Goal: Book appointment/travel/reservation

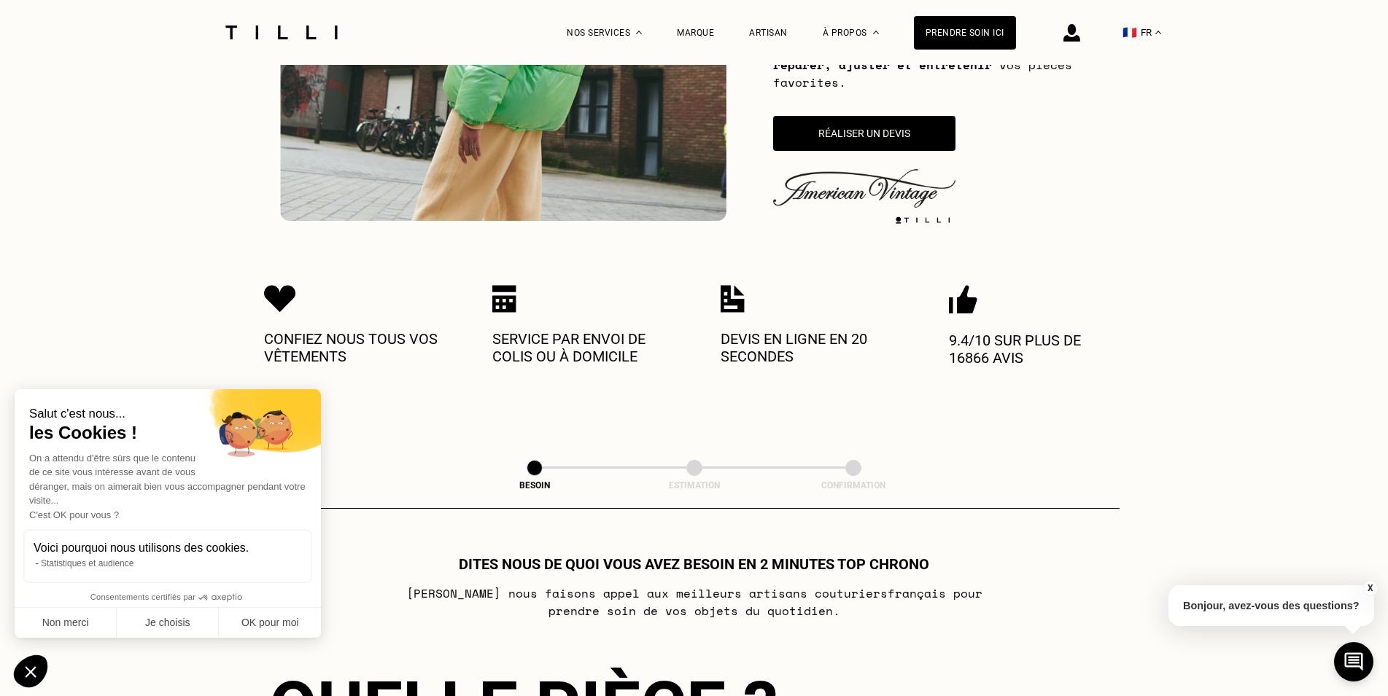
scroll to position [372, 0]
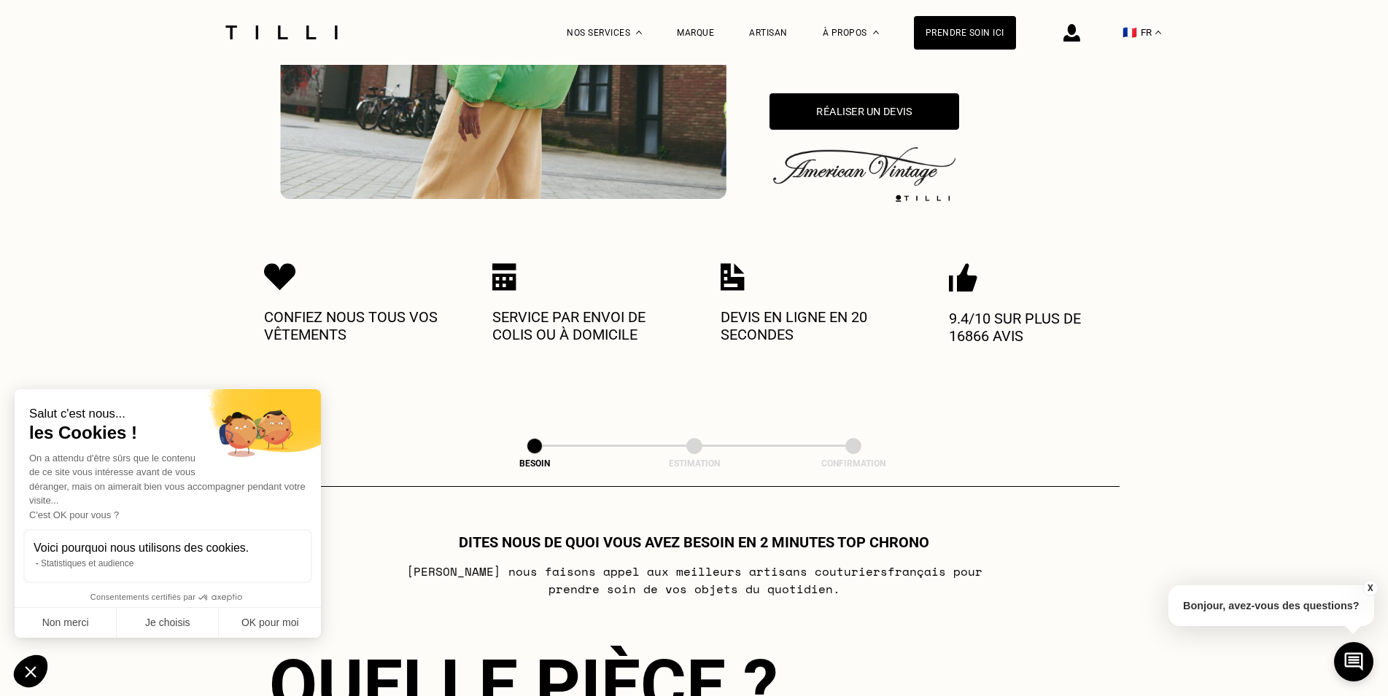
click at [925, 114] on button "Réaliser un devis" at bounding box center [864, 111] width 190 height 36
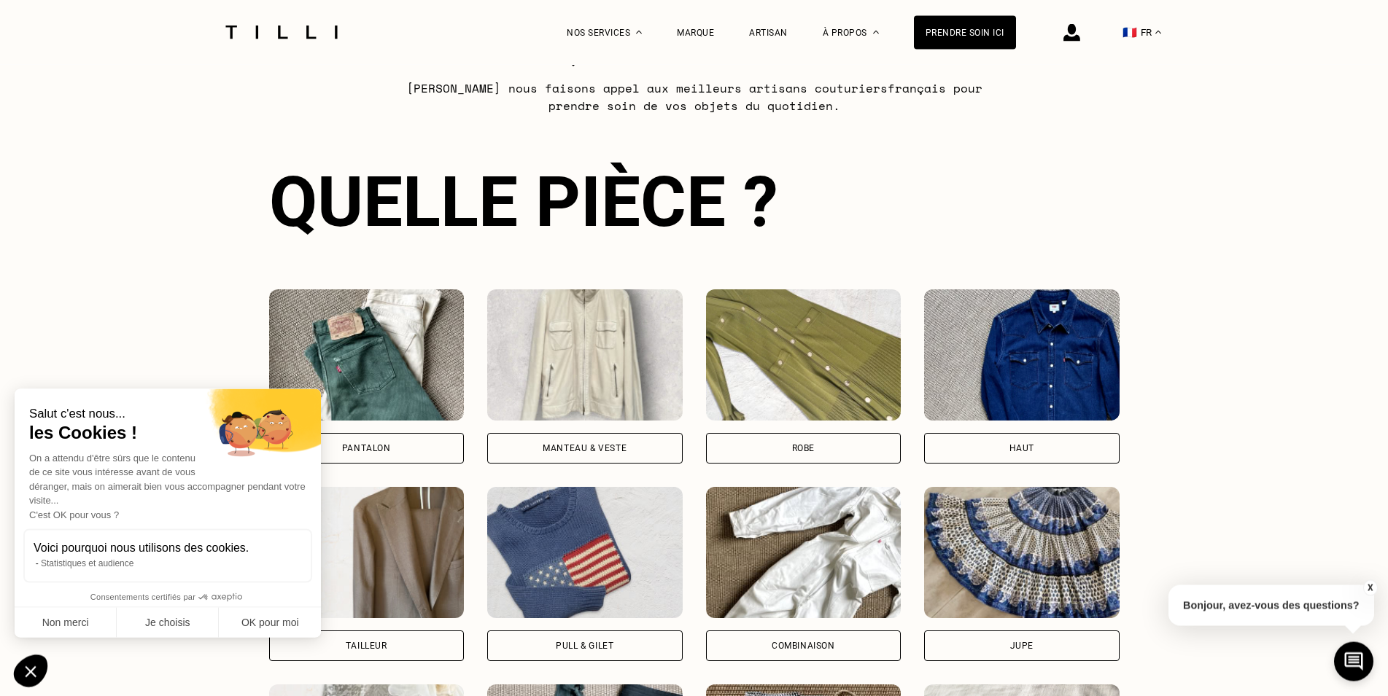
scroll to position [943, 0]
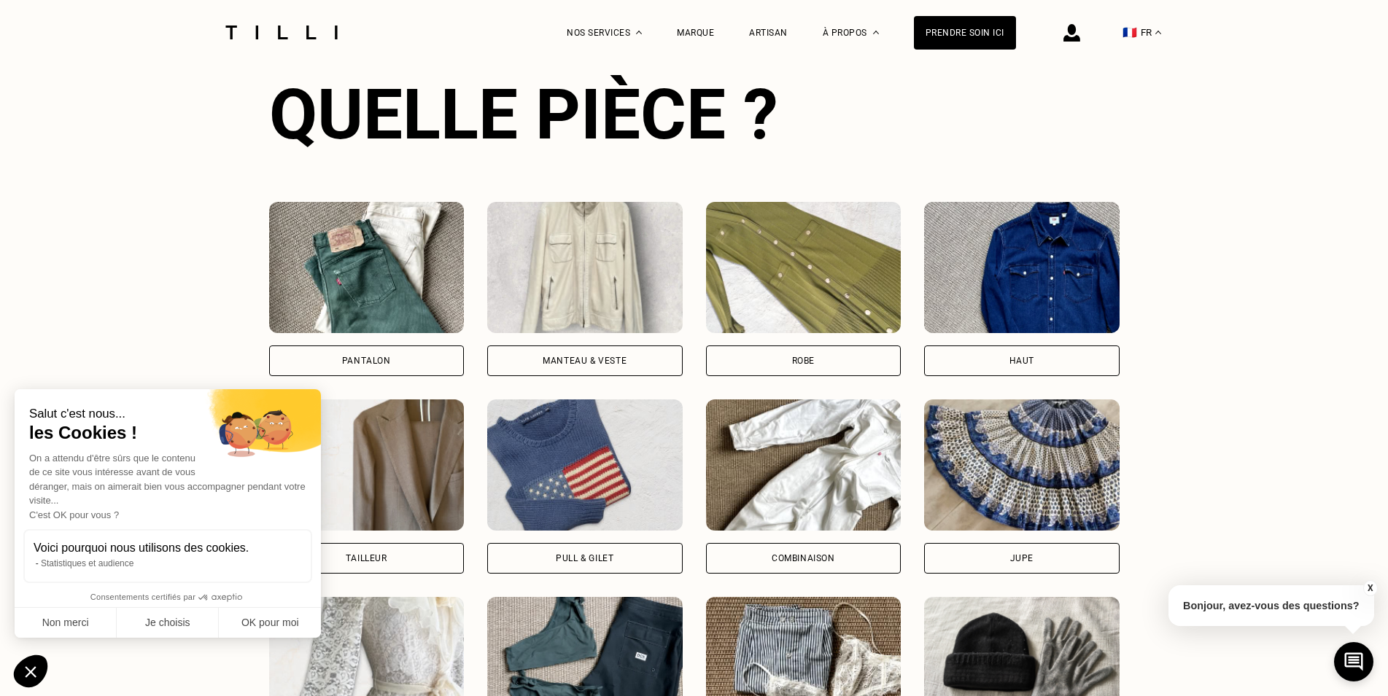
click at [564, 359] on div "Manteau & Veste" at bounding box center [584, 361] width 84 height 9
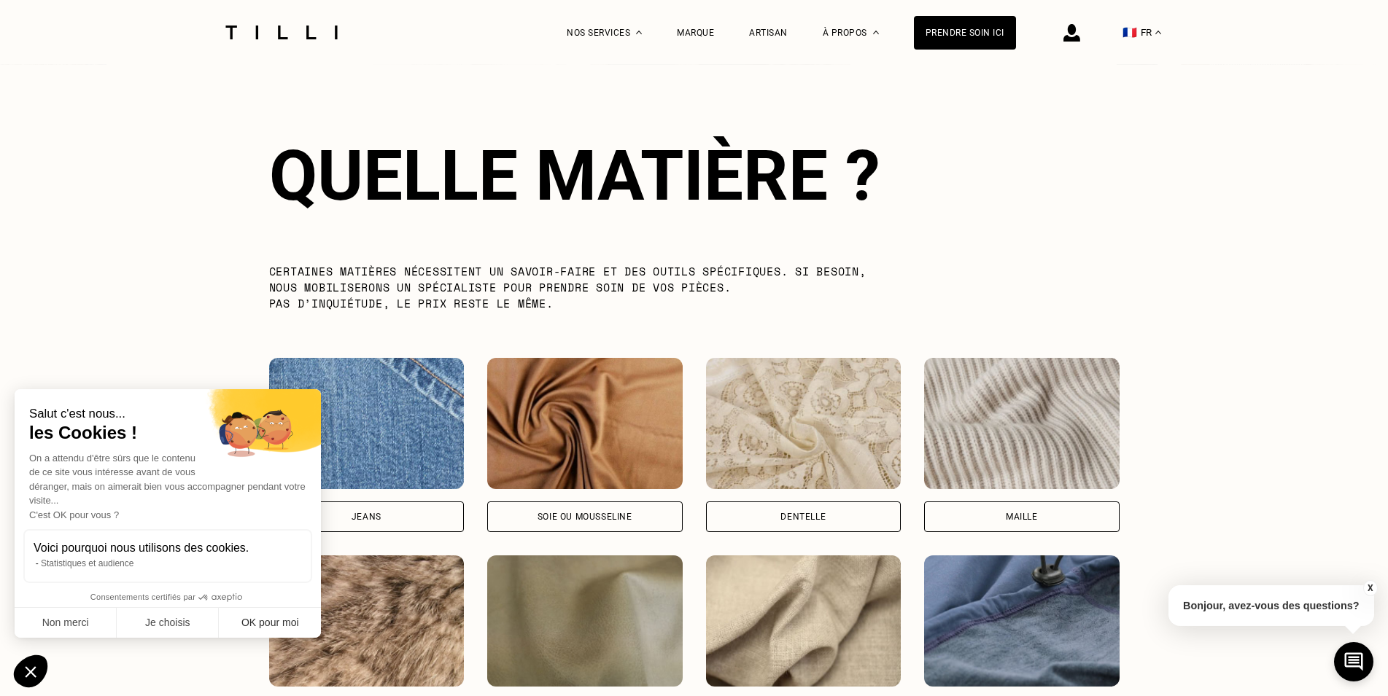
scroll to position [1674, 0]
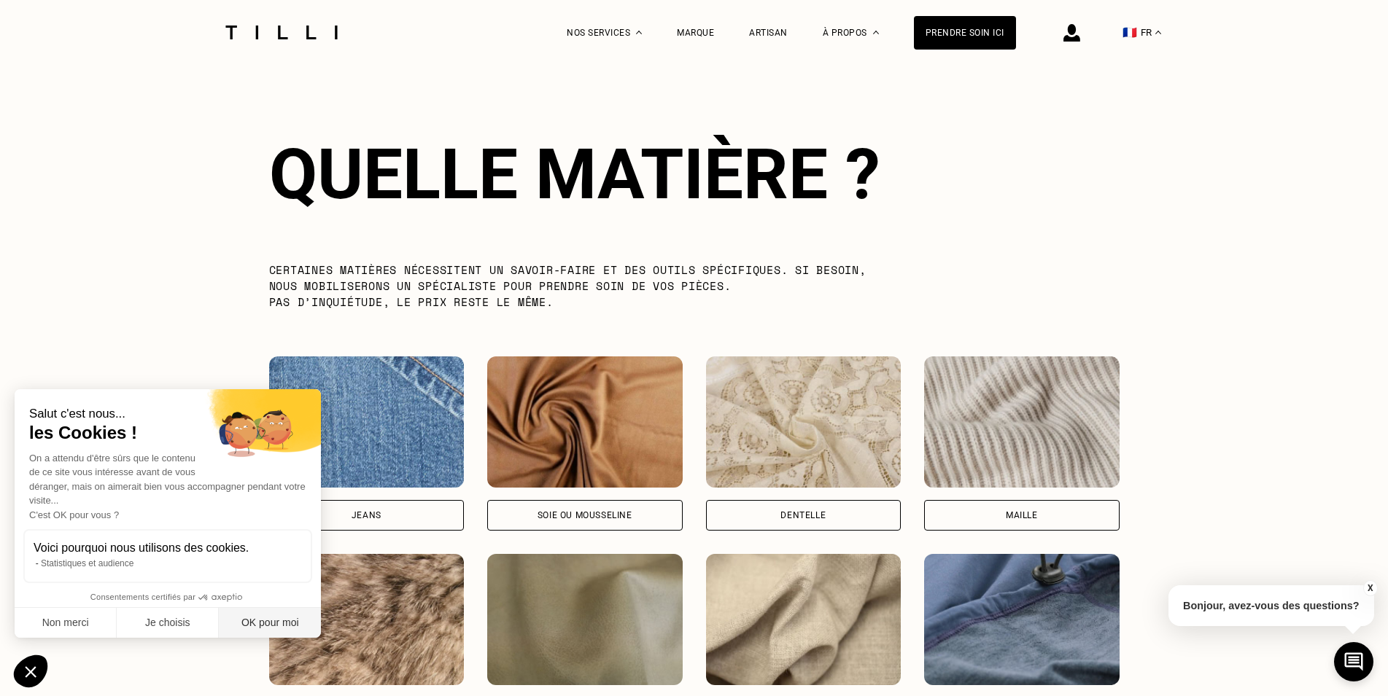
click at [287, 617] on button "OK pour moi" at bounding box center [270, 623] width 102 height 31
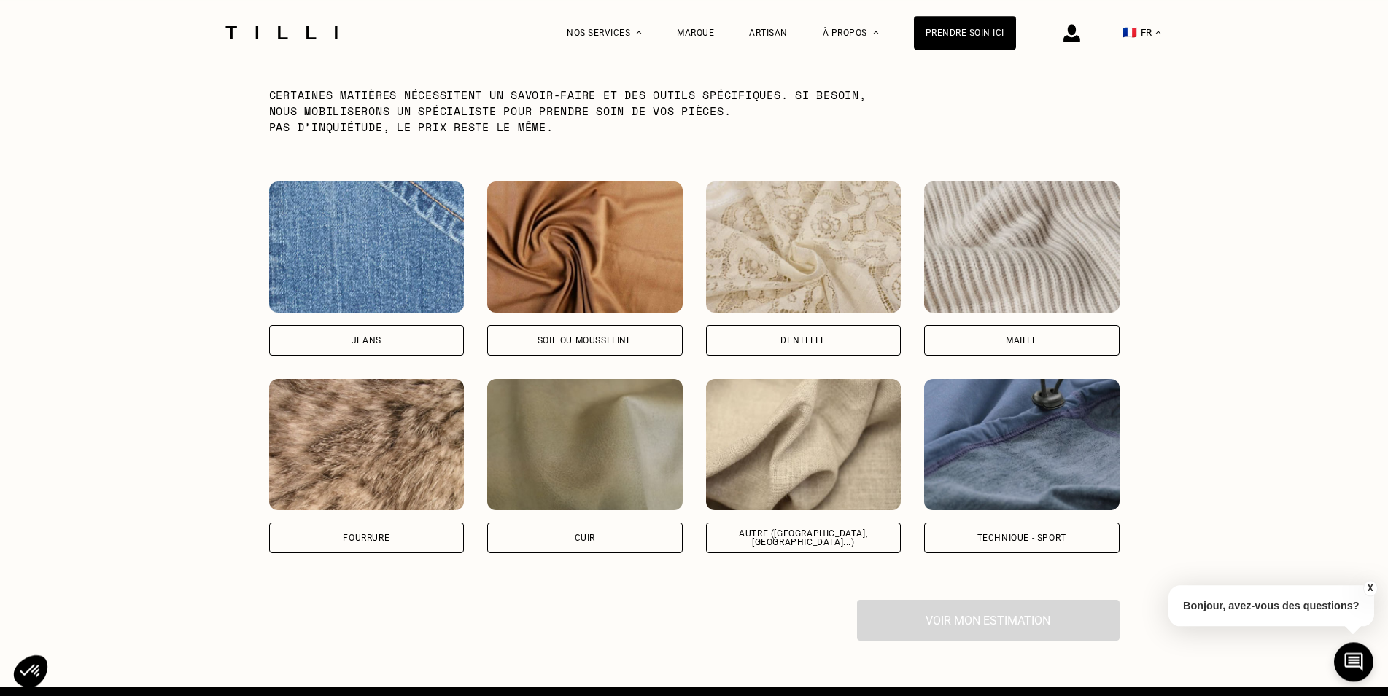
scroll to position [1897, 0]
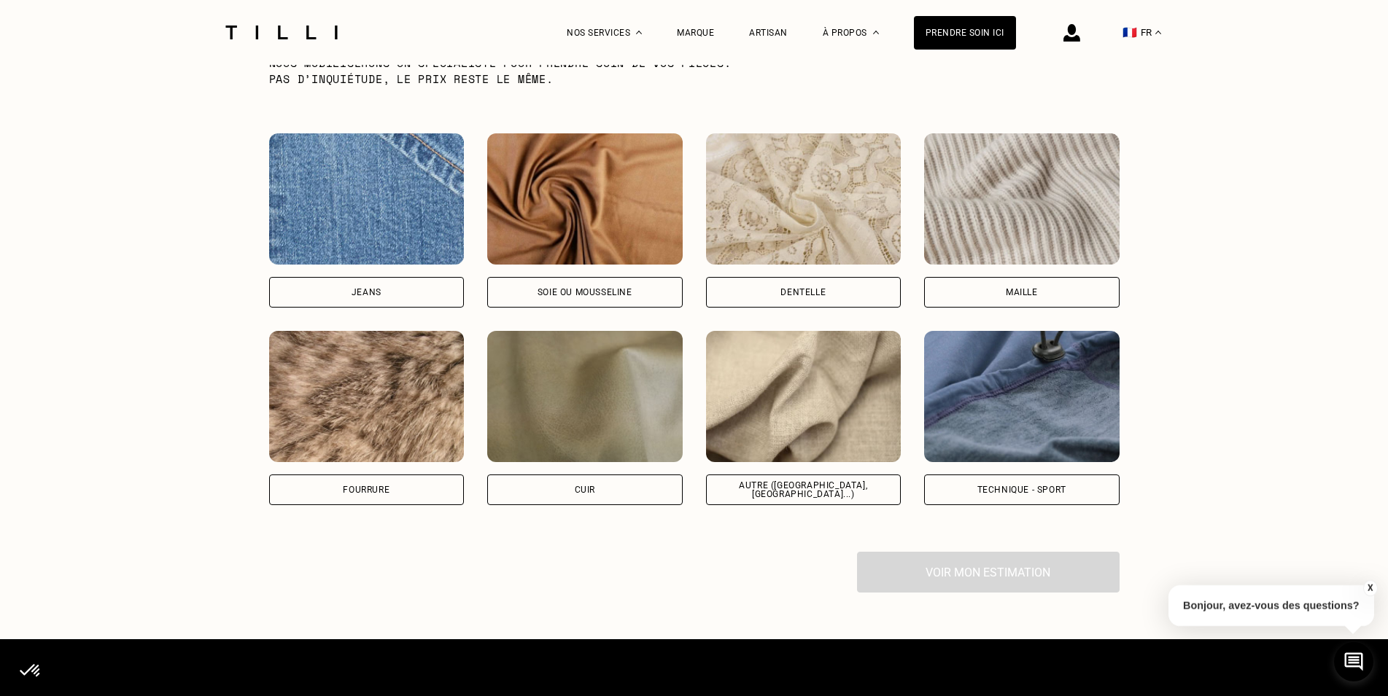
click at [874, 488] on div "Autre ([GEOGRAPHIC_DATA], [GEOGRAPHIC_DATA]...)" at bounding box center [803, 490] width 195 height 31
select select "FR"
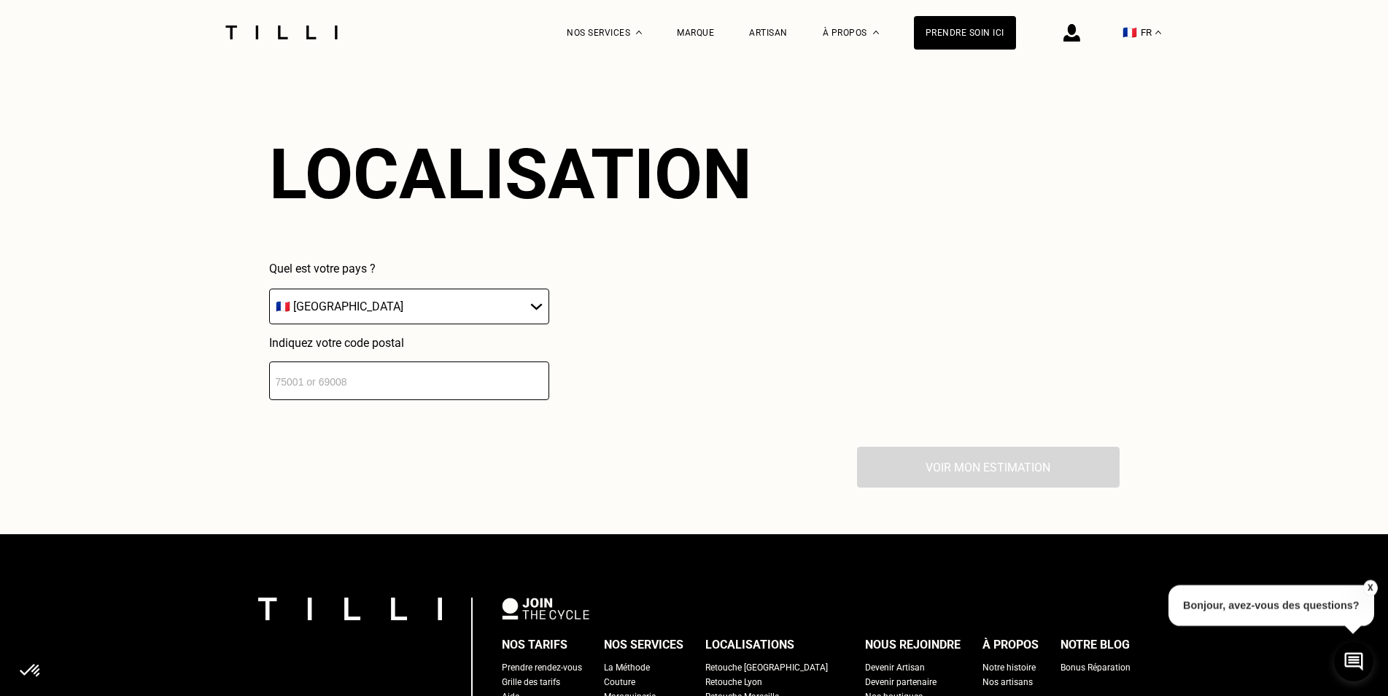
scroll to position [2365, 0]
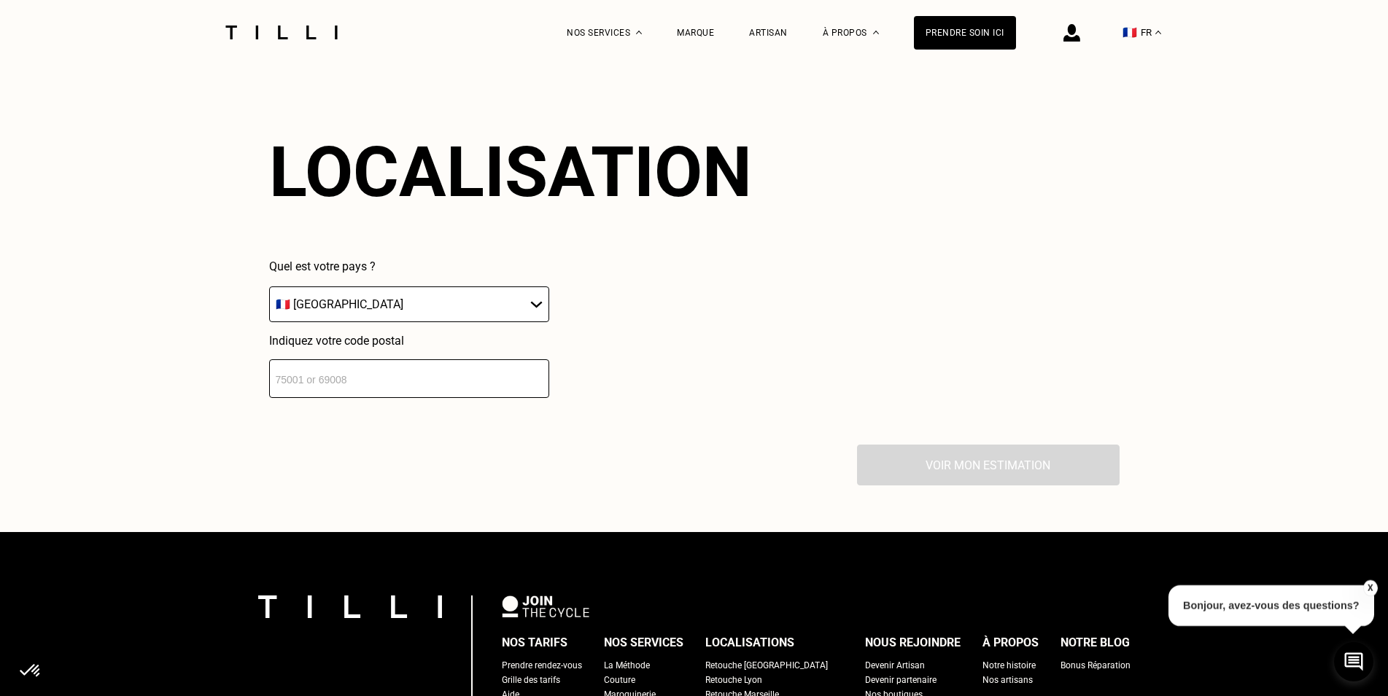
click at [429, 389] on input "number" at bounding box center [409, 378] width 280 height 39
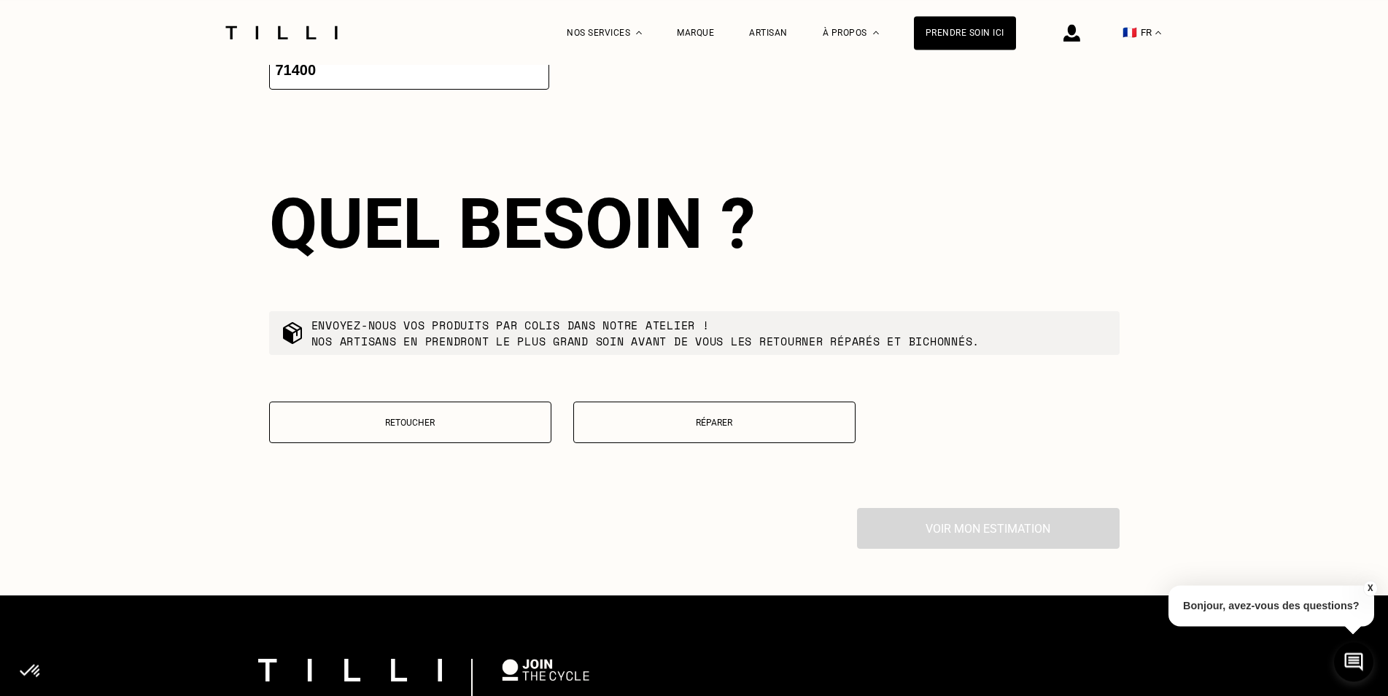
scroll to position [2728, 0]
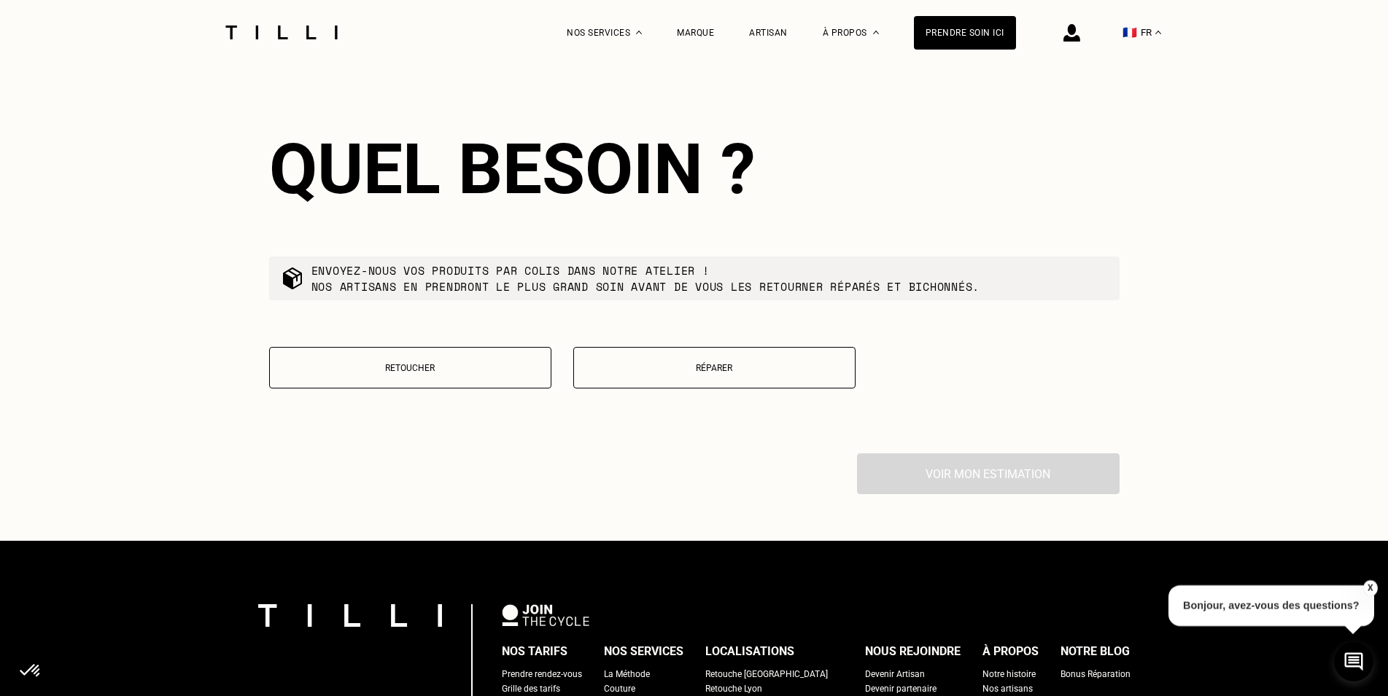
type input "71400"
click at [688, 373] on p "Réparer" at bounding box center [714, 368] width 266 height 10
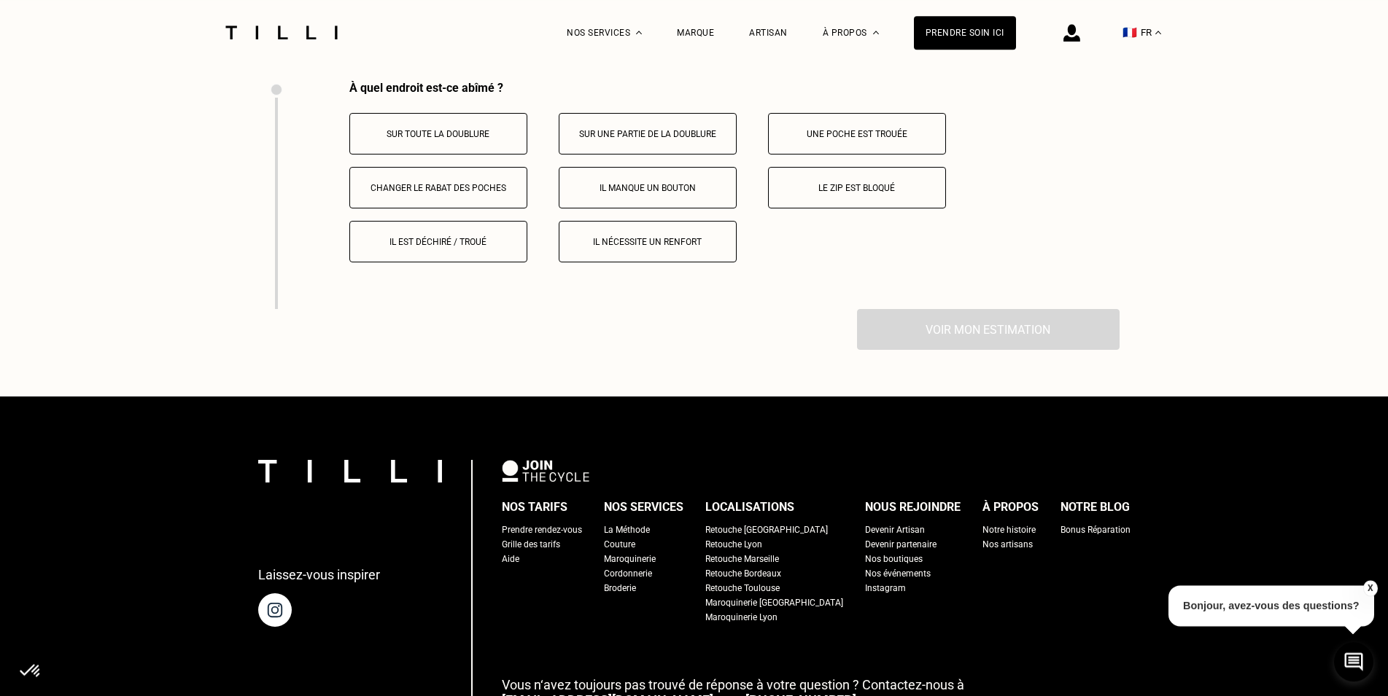
scroll to position [3102, 0]
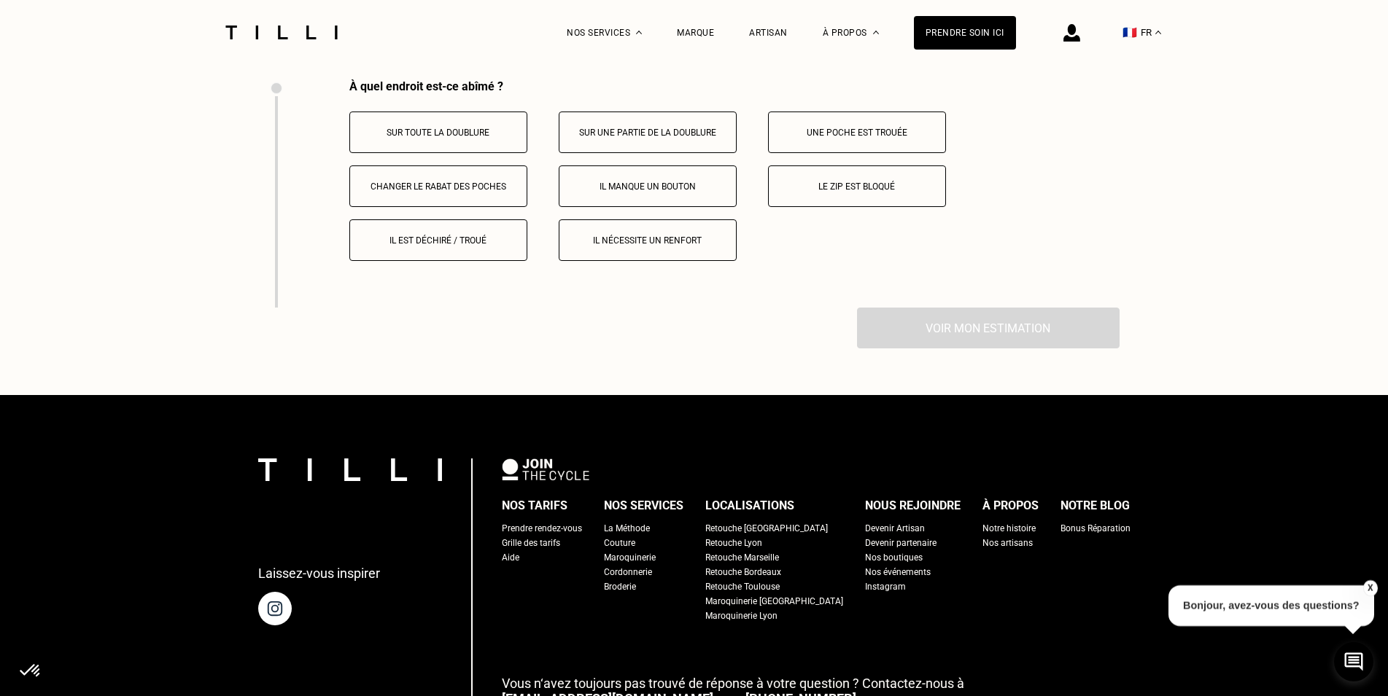
click at [634, 186] on button "Il manque un bouton" at bounding box center [648, 187] width 178 height 42
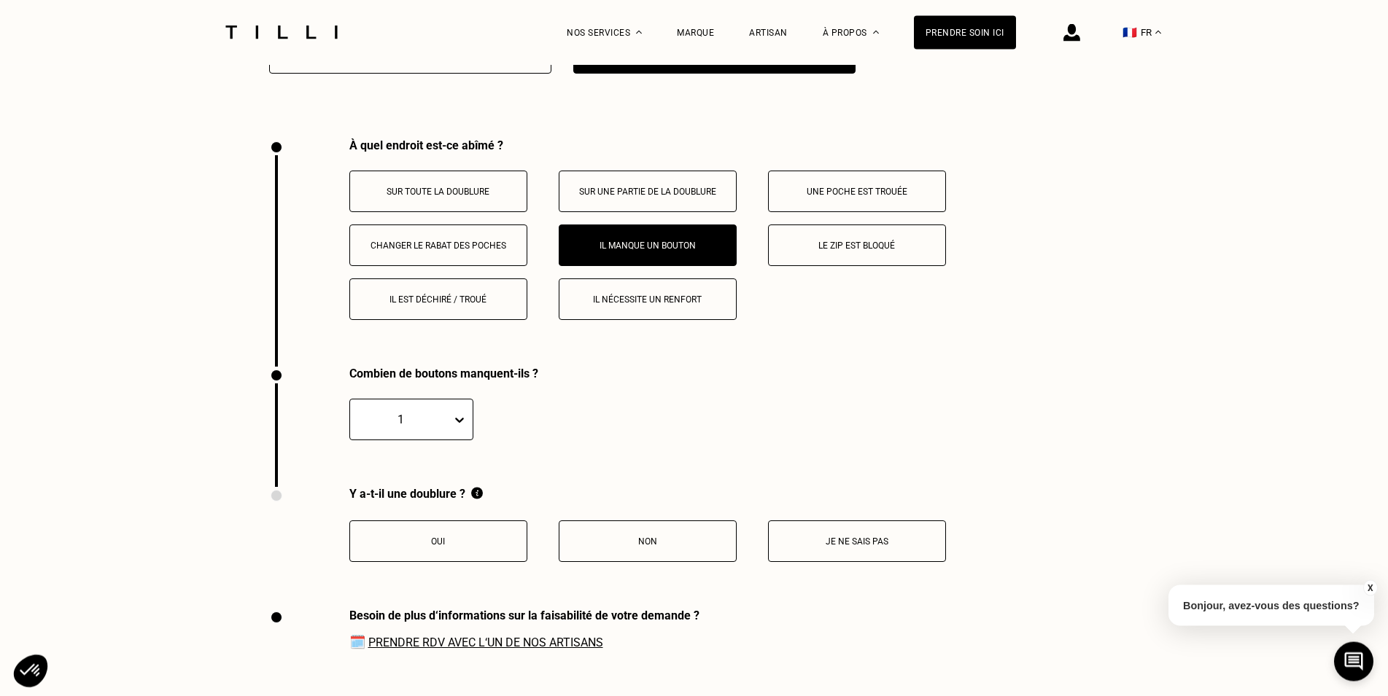
scroll to position [3032, 0]
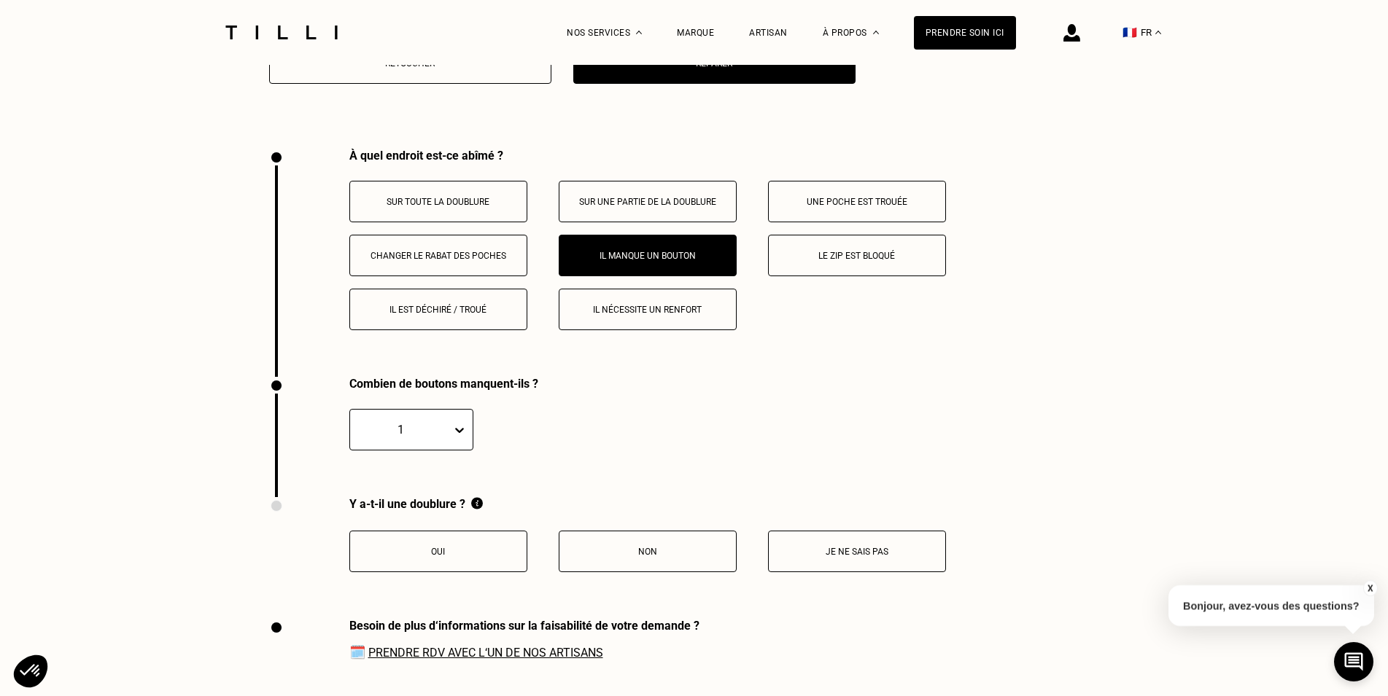
click at [502, 572] on button "Oui" at bounding box center [438, 552] width 178 height 42
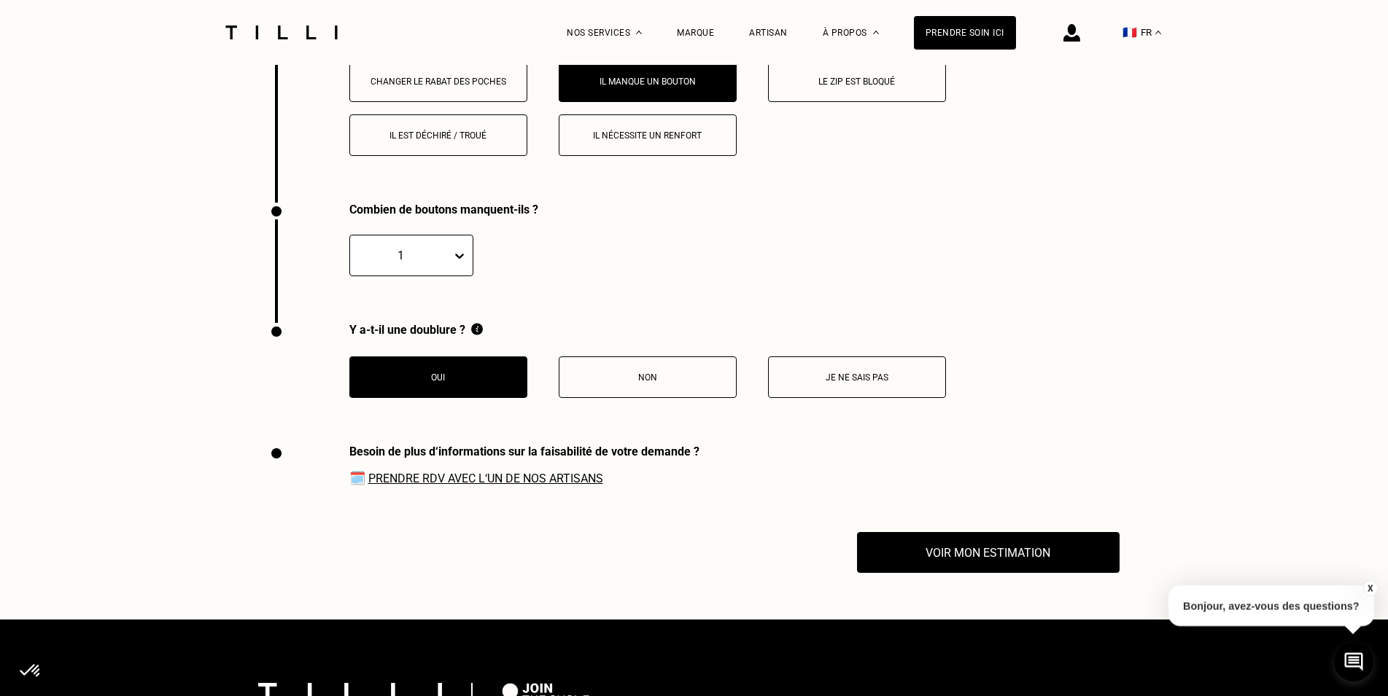
scroll to position [3256, 0]
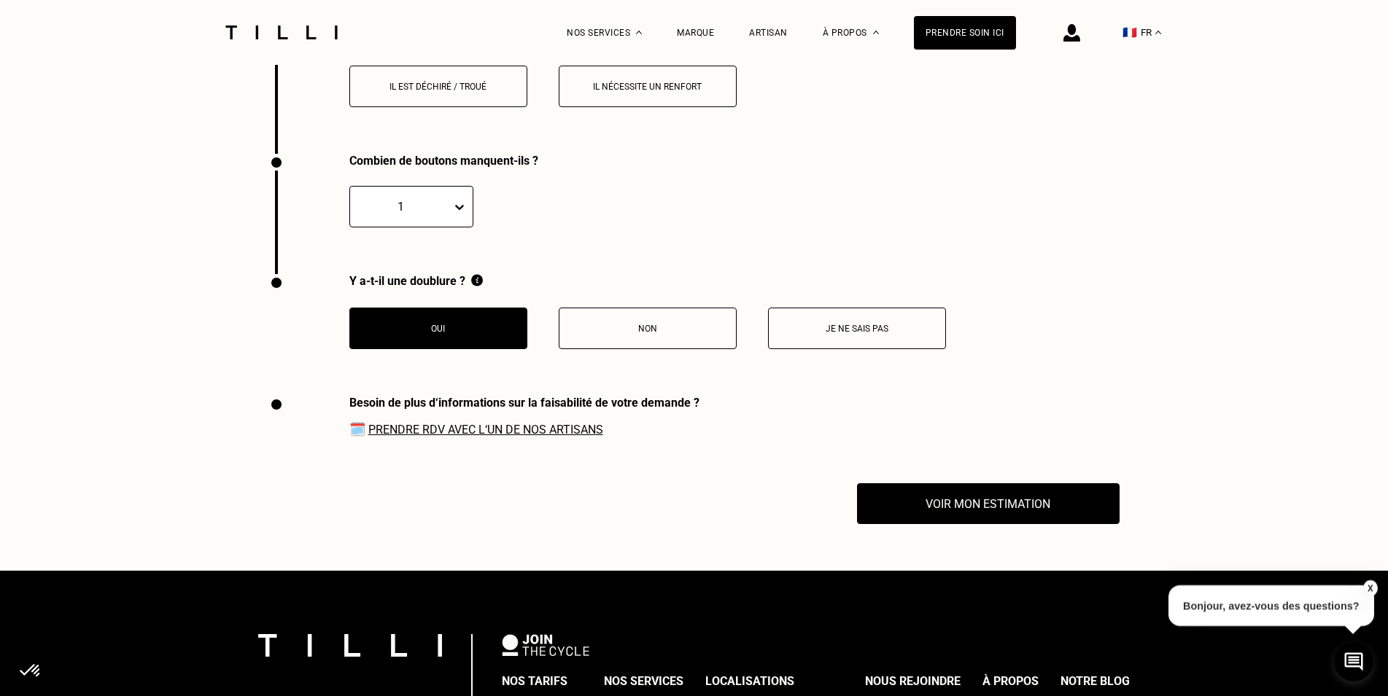
click at [523, 437] on link "Prendre RDV avec l‘un de nos artisans" at bounding box center [485, 430] width 235 height 14
click at [563, 437] on link "Prendre RDV avec l‘un de nos artisans" at bounding box center [485, 430] width 235 height 14
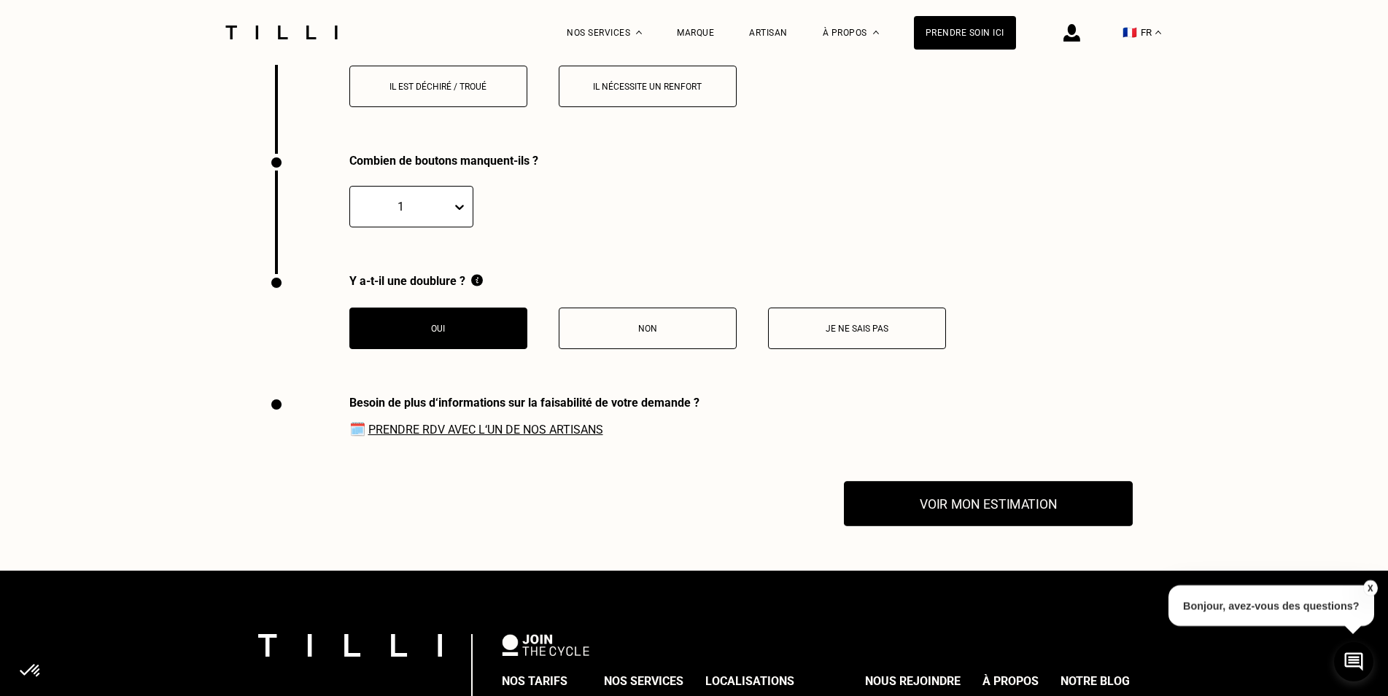
click at [1037, 516] on button "Voir mon estimation" at bounding box center [988, 503] width 289 height 45
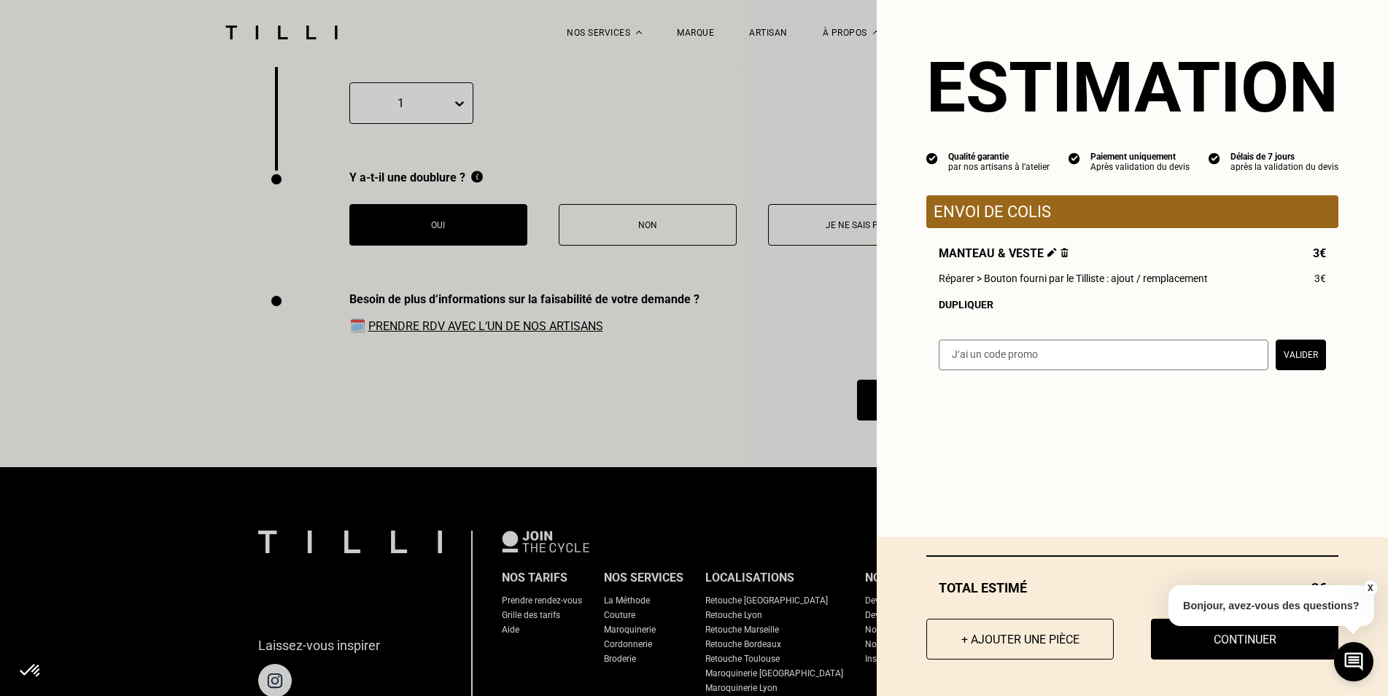
scroll to position [3404, 0]
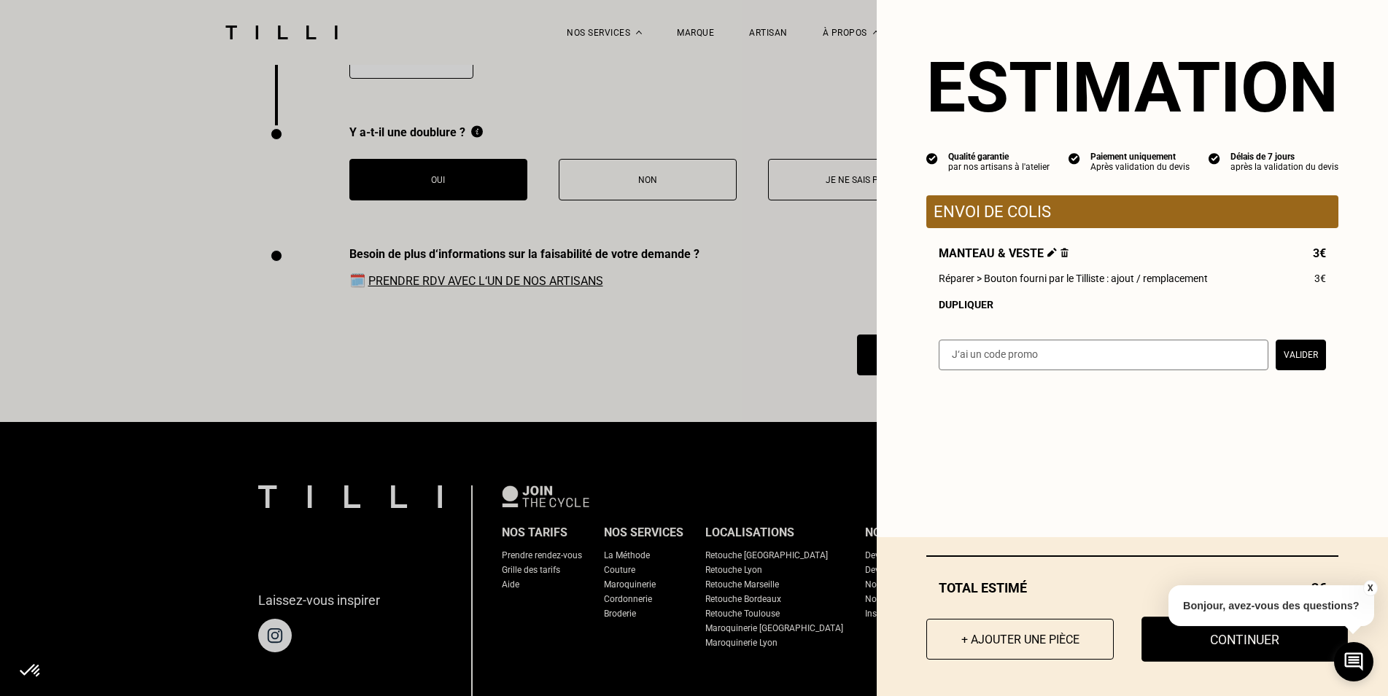
click at [1161, 637] on button "Continuer" at bounding box center [1244, 639] width 206 height 45
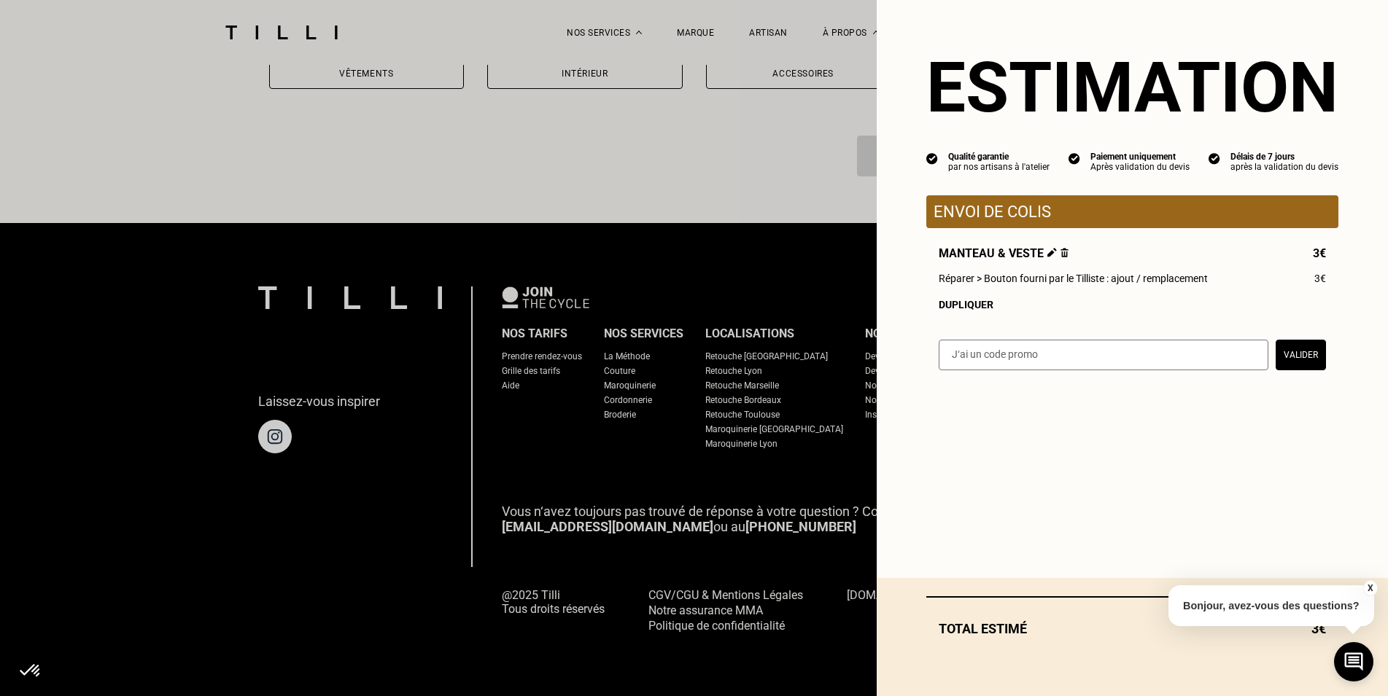
scroll to position [1234, 0]
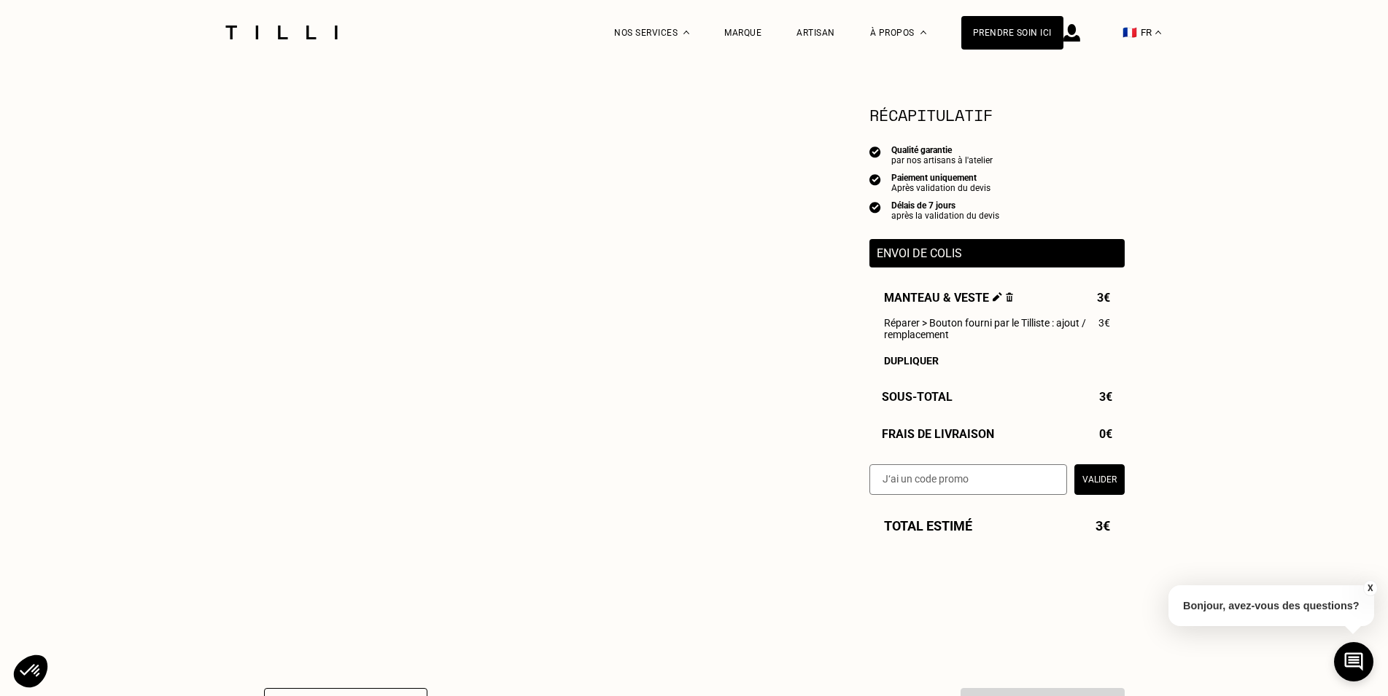
select select "FR"
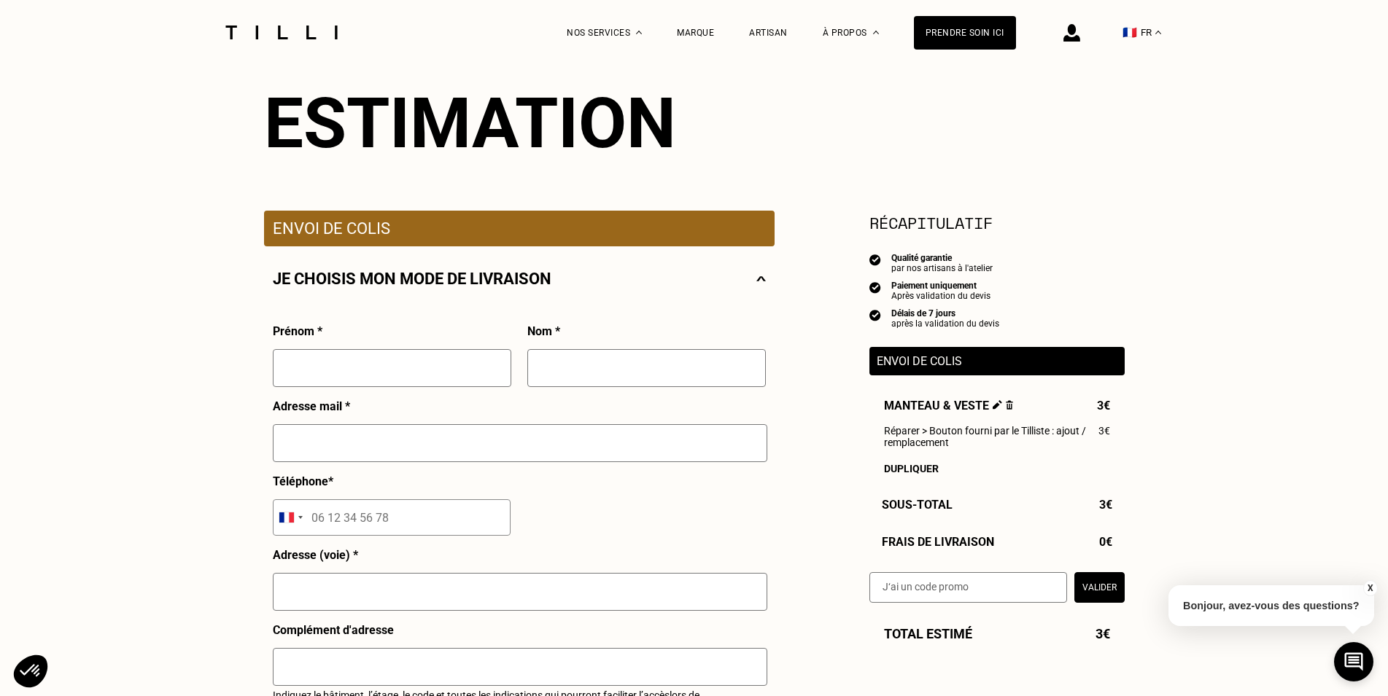
scroll to position [74, 0]
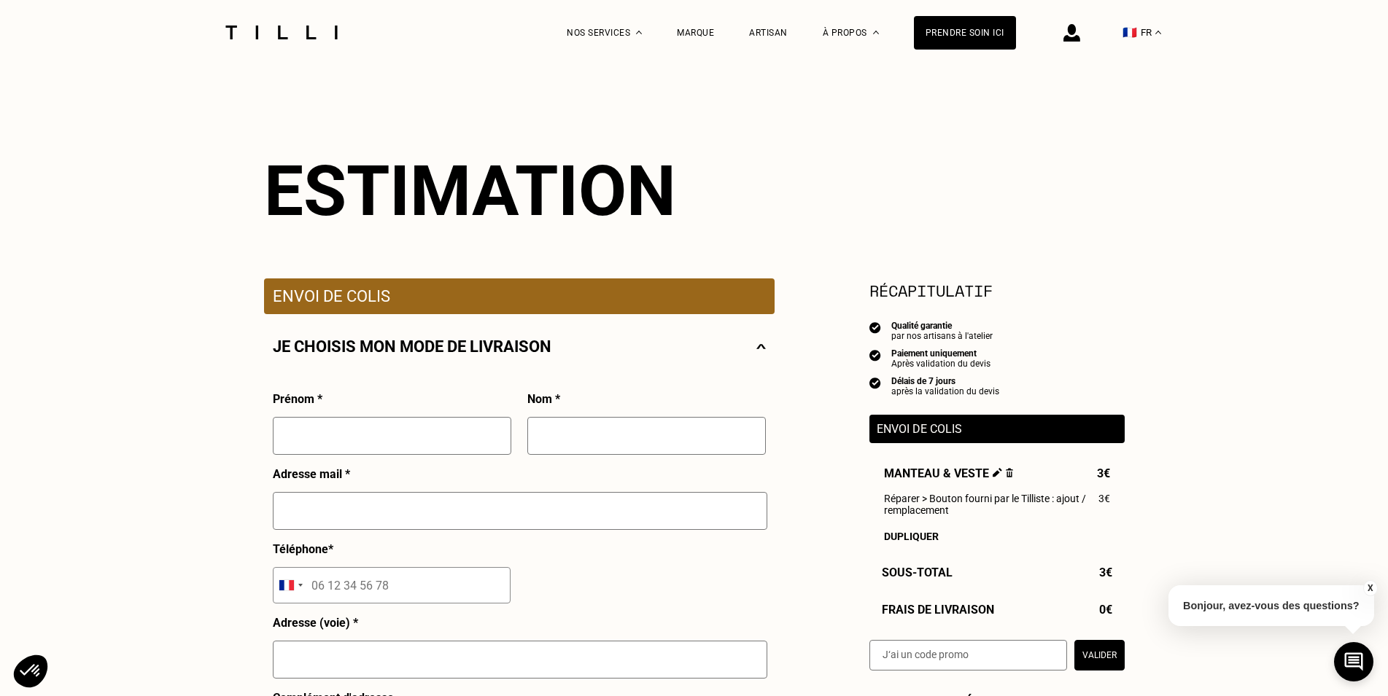
click at [378, 442] on input "text" at bounding box center [392, 436] width 238 height 38
type input "[PERSON_NAME]"
type input "g"
type input "[PERSON_NAME]"
type input "M"
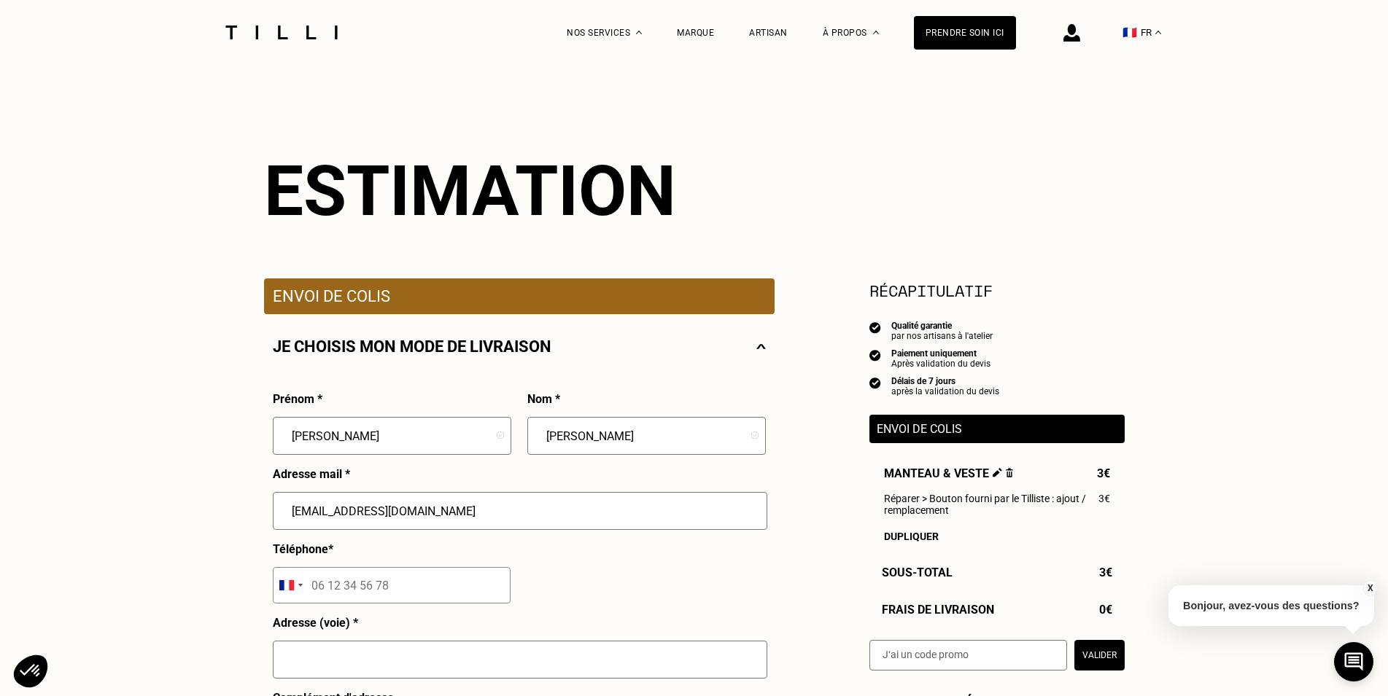
type input "[EMAIL_ADDRESS][DOMAIN_NAME]"
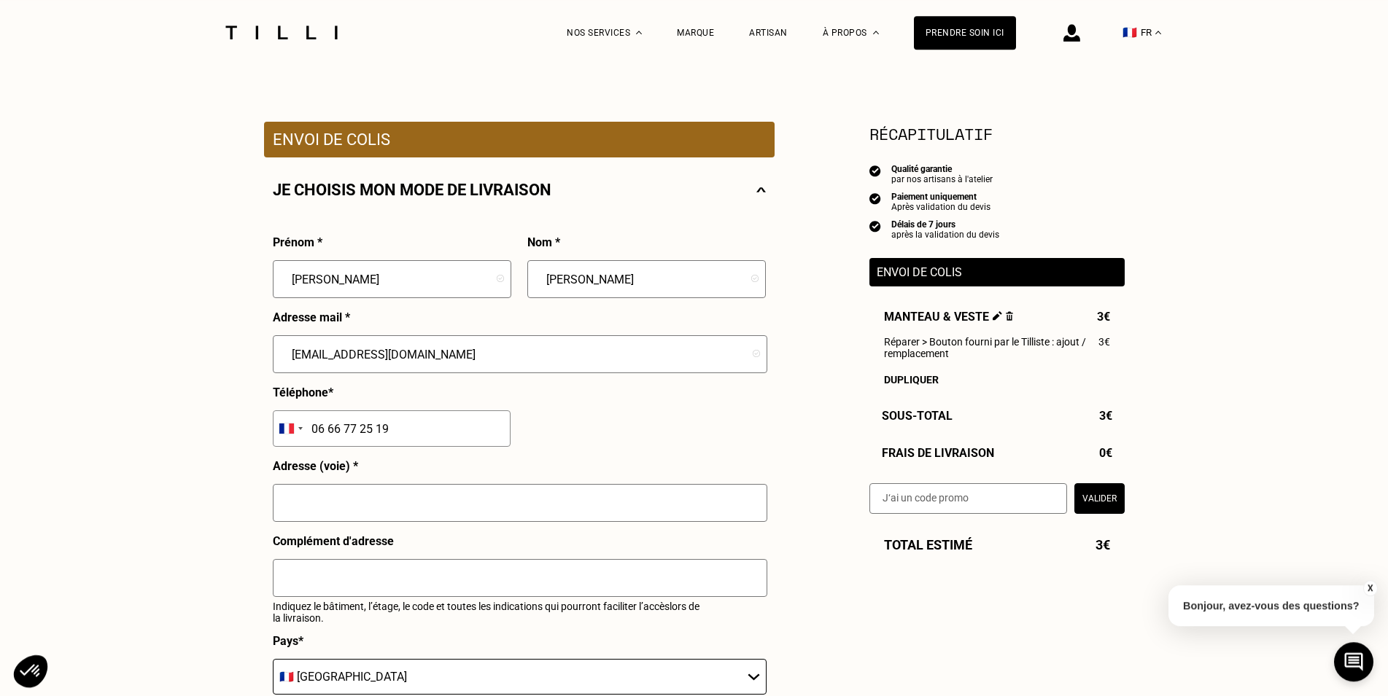
scroll to position [297, 0]
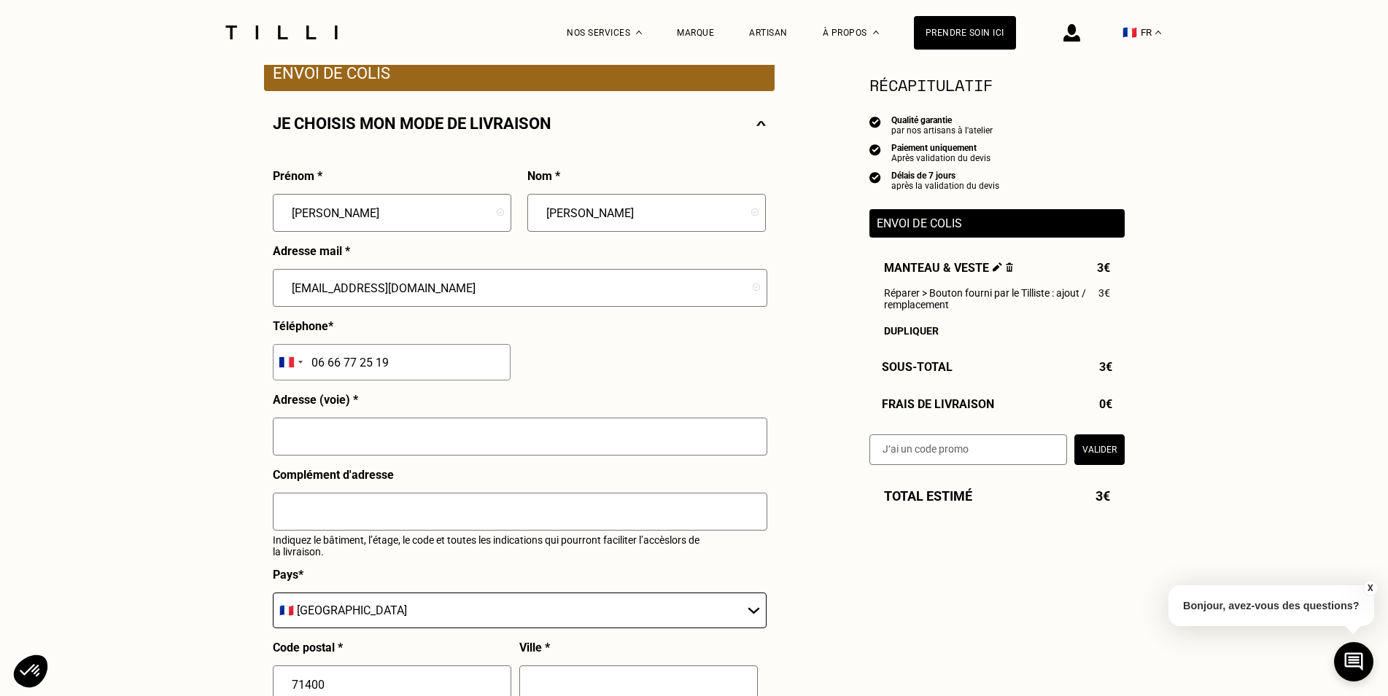
type input "06 66 77 25 19"
click at [376, 423] on input "text" at bounding box center [520, 437] width 494 height 38
type input "[STREET_ADDRESS]"
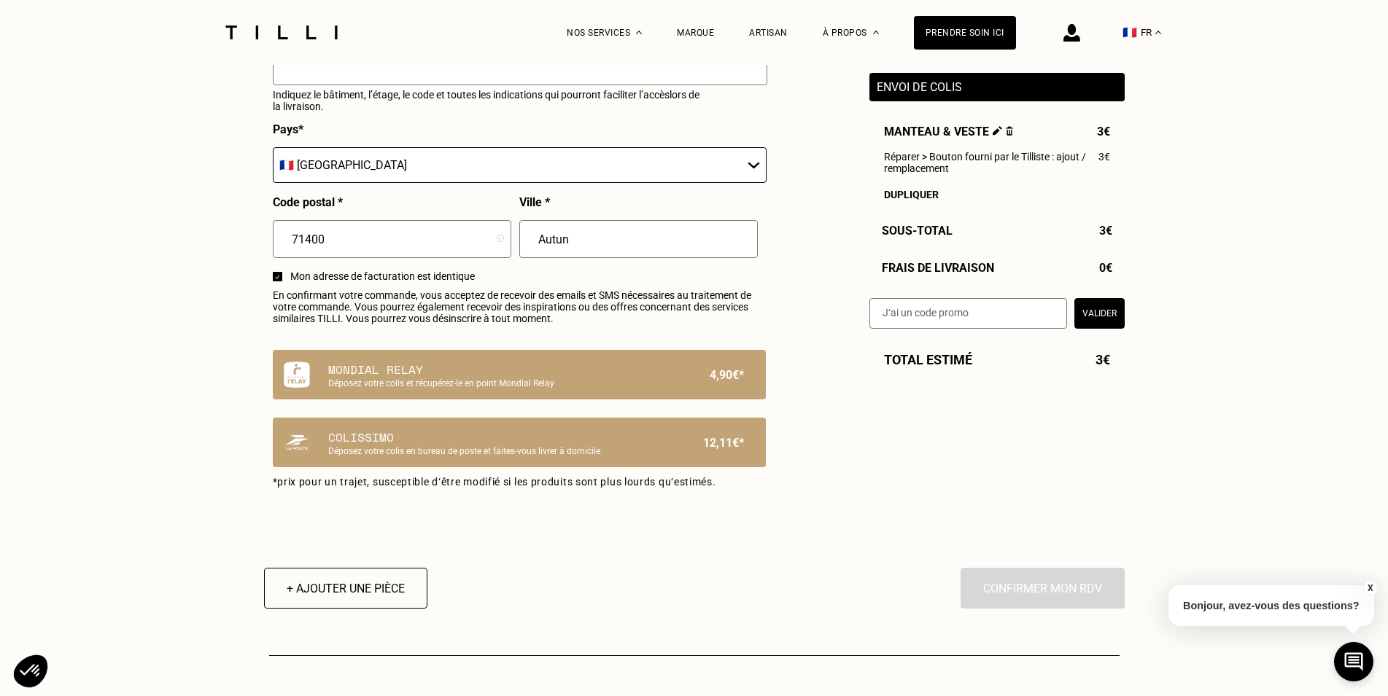
scroll to position [746, 0]
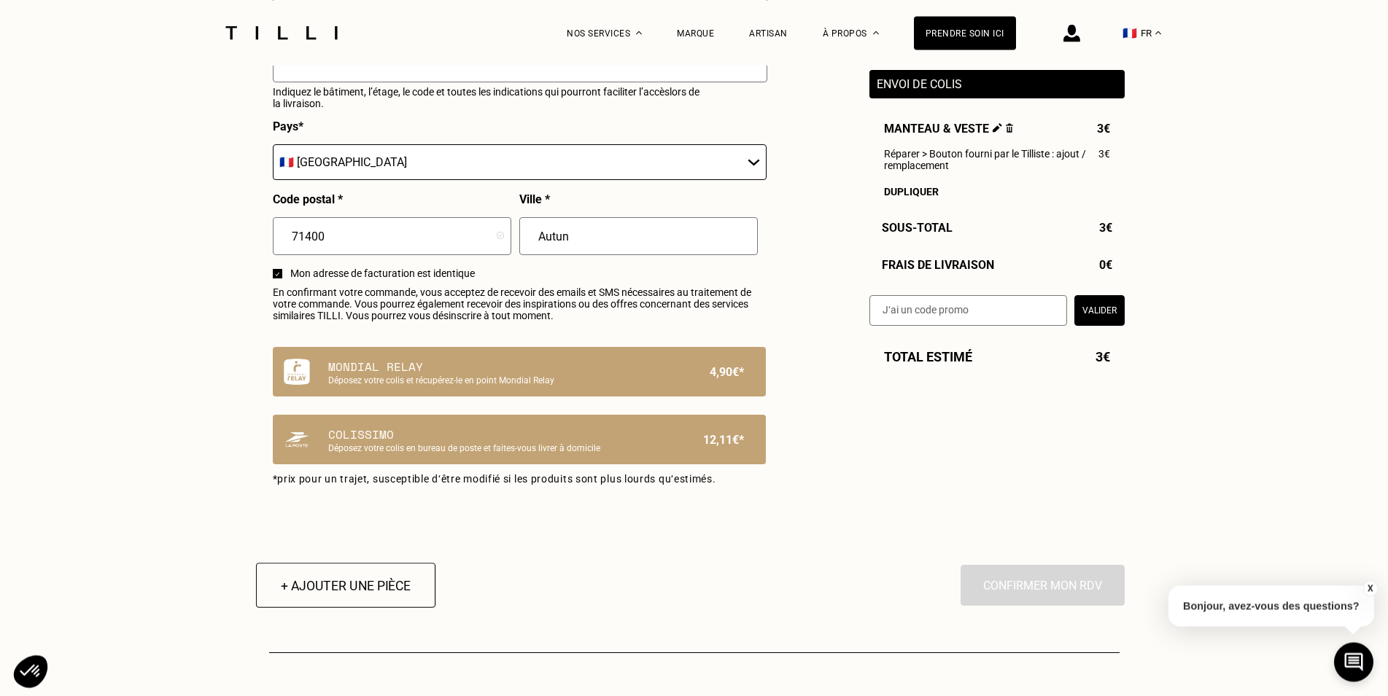
type input "Autun"
click at [380, 585] on button "+ Ajouter une pièce" at bounding box center [344, 585] width 179 height 45
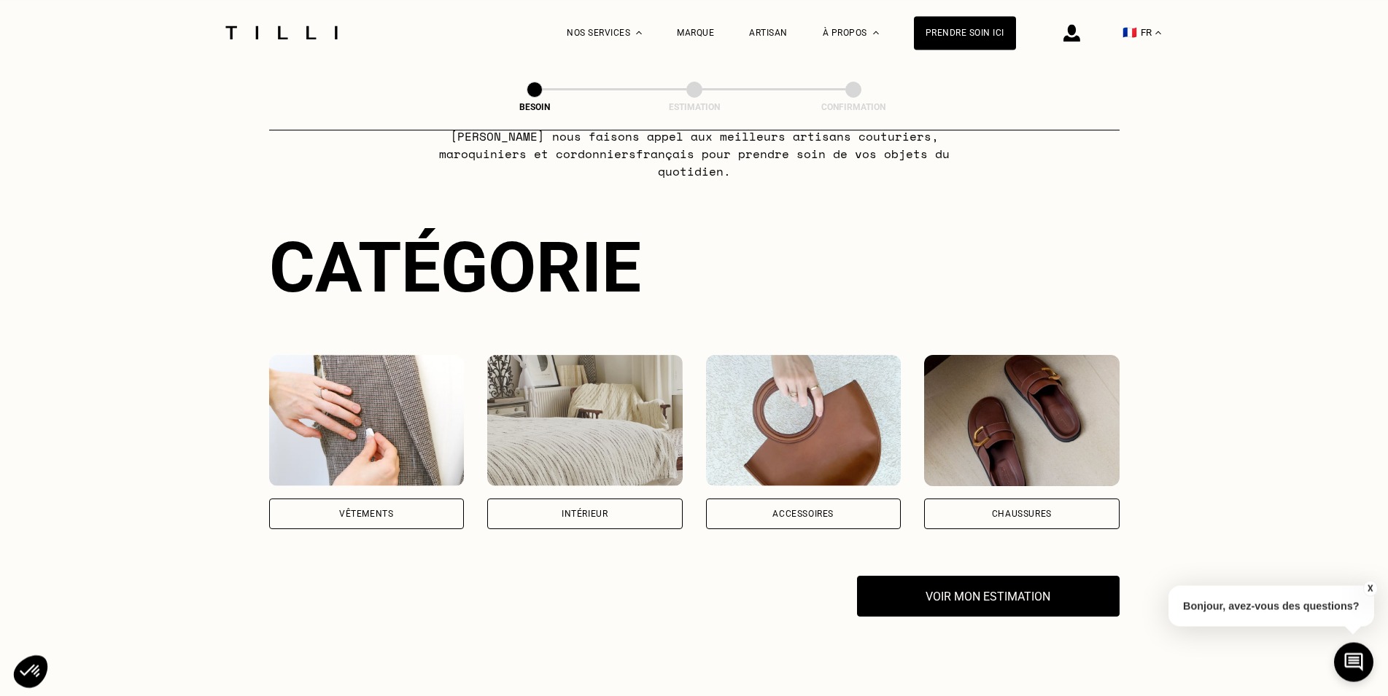
scroll to position [223, 0]
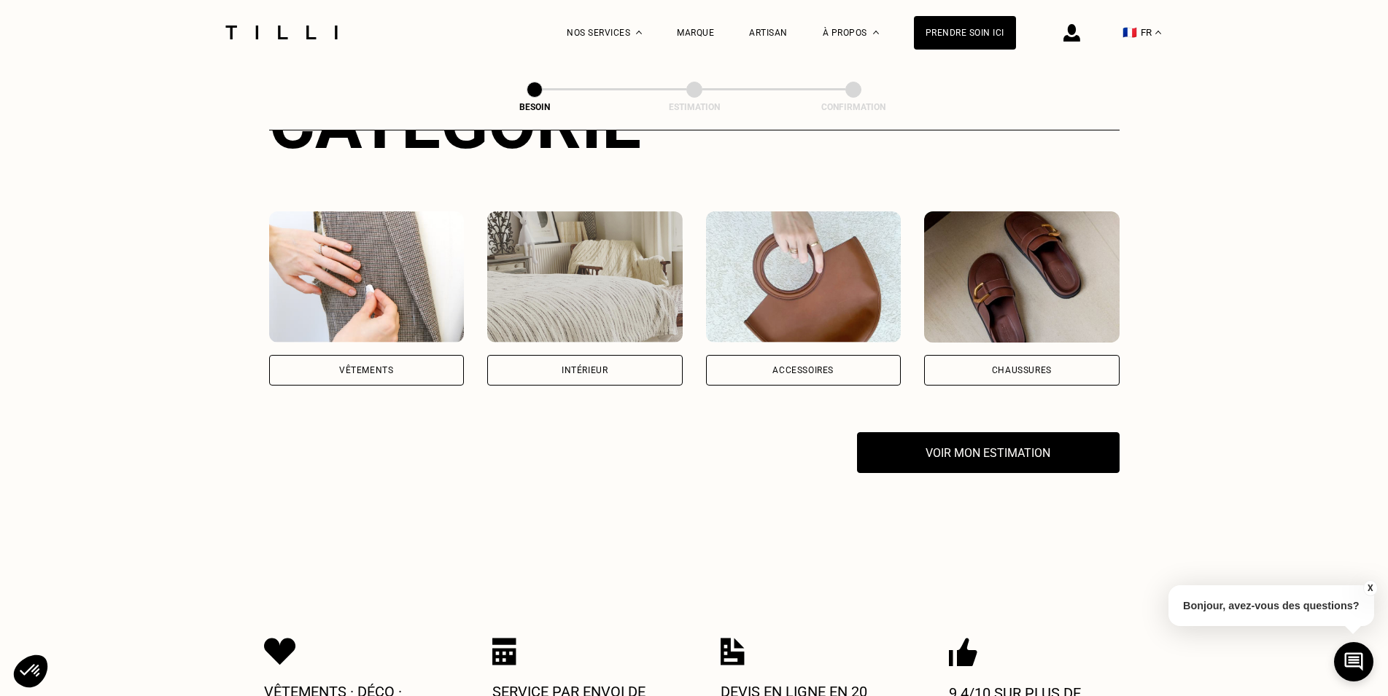
click at [432, 355] on div "Vêtements" at bounding box center [366, 370] width 195 height 31
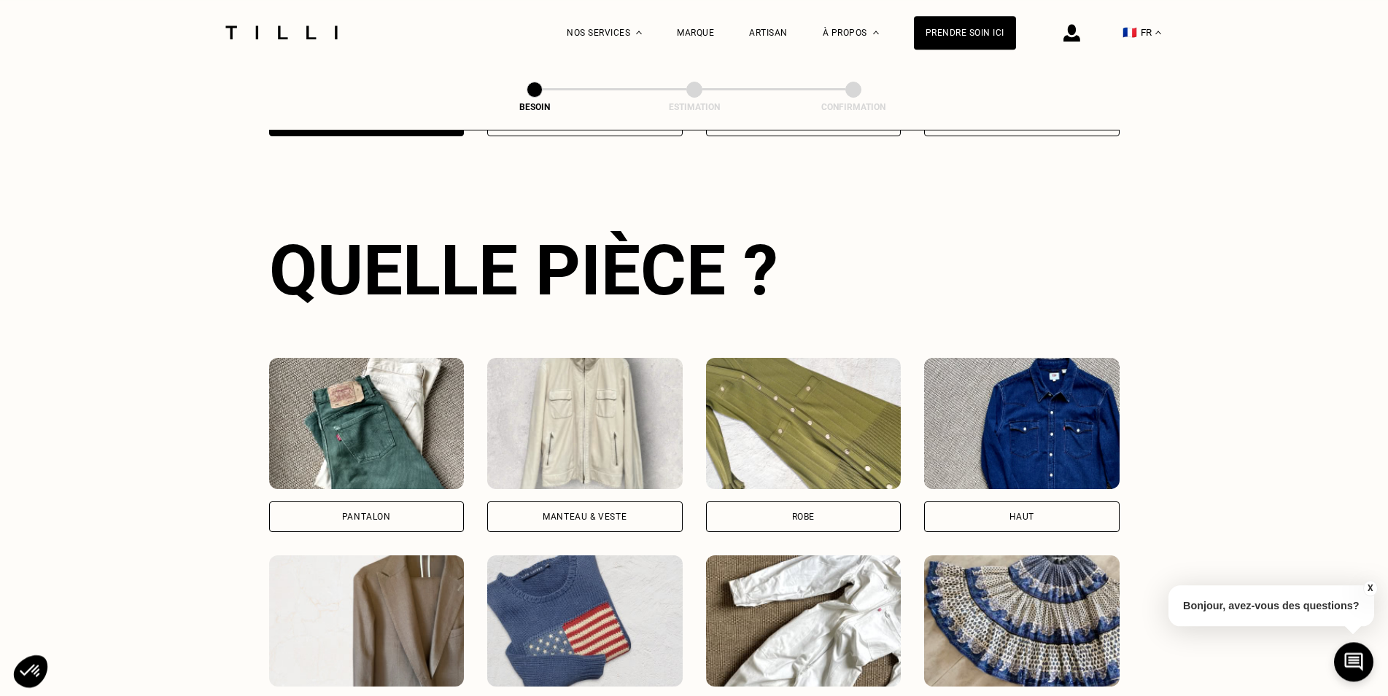
scroll to position [477, 0]
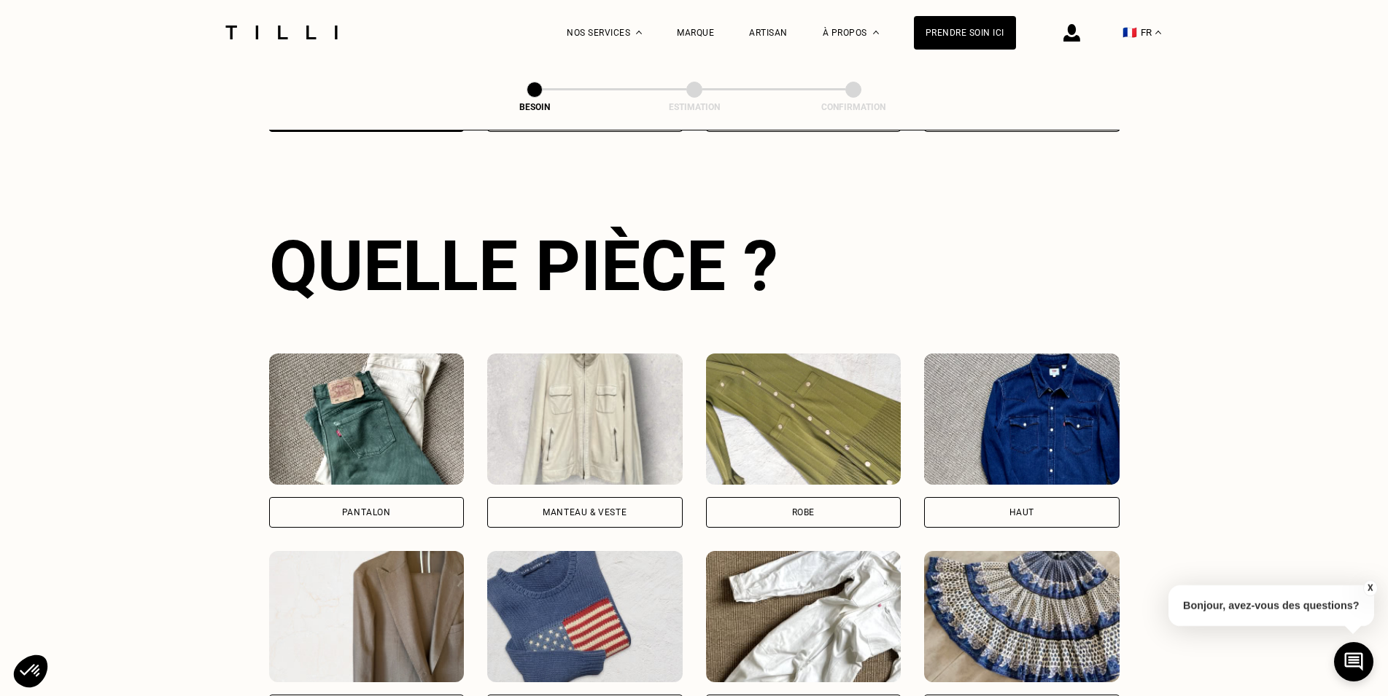
click at [555, 497] on div "Manteau & Veste" at bounding box center [584, 512] width 195 height 31
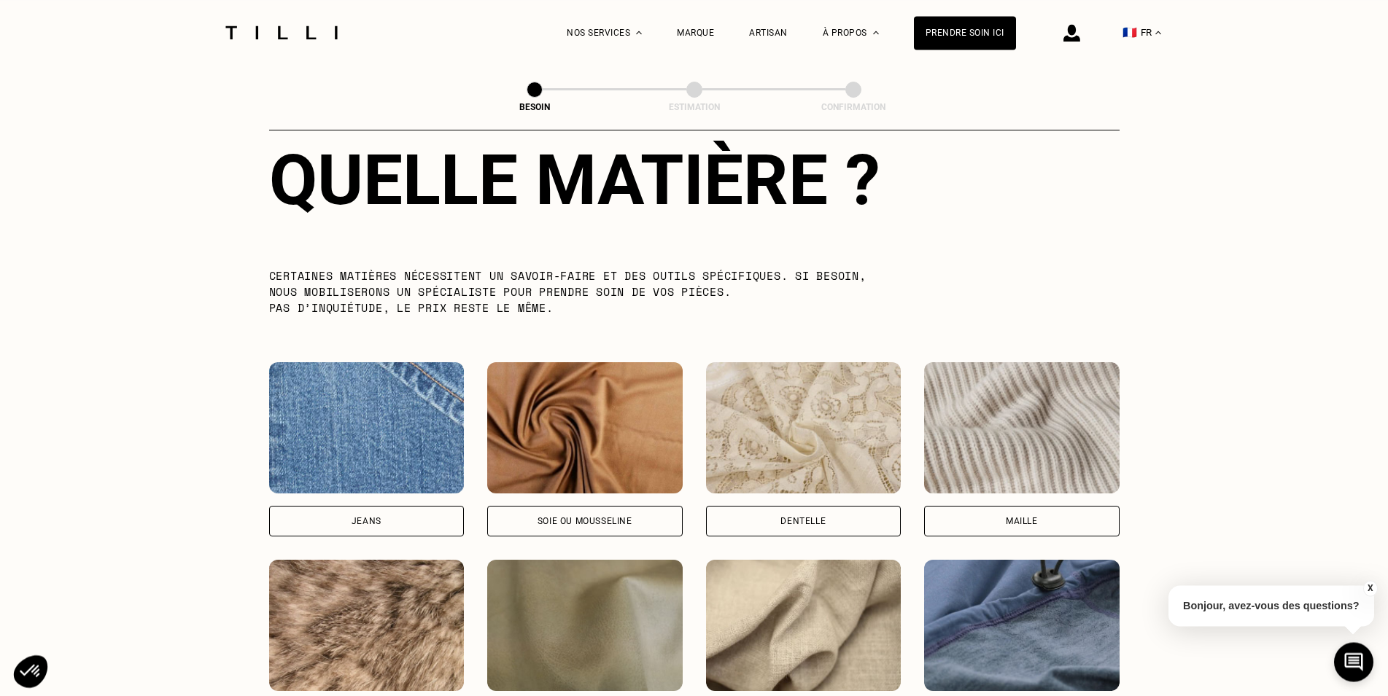
scroll to position [1493, 0]
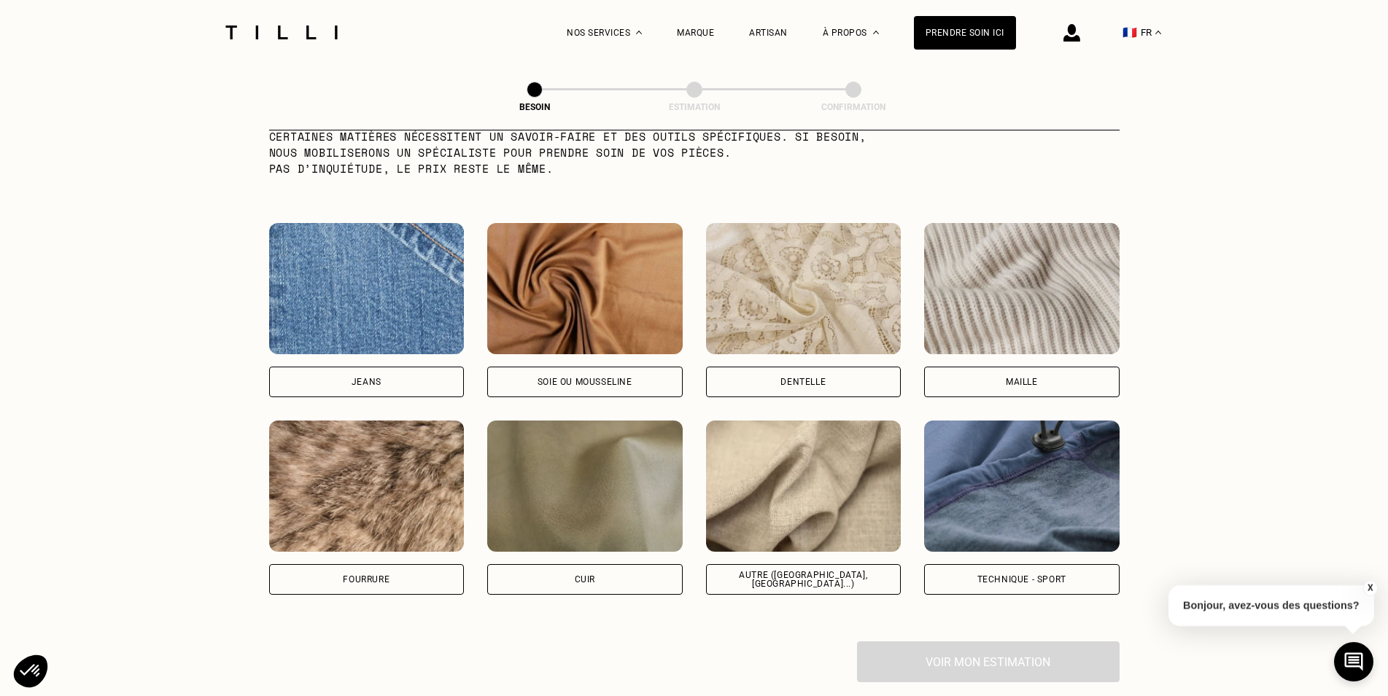
click at [834, 564] on div "Autre ([GEOGRAPHIC_DATA], [GEOGRAPHIC_DATA]...)" at bounding box center [803, 579] width 195 height 31
select select "FR"
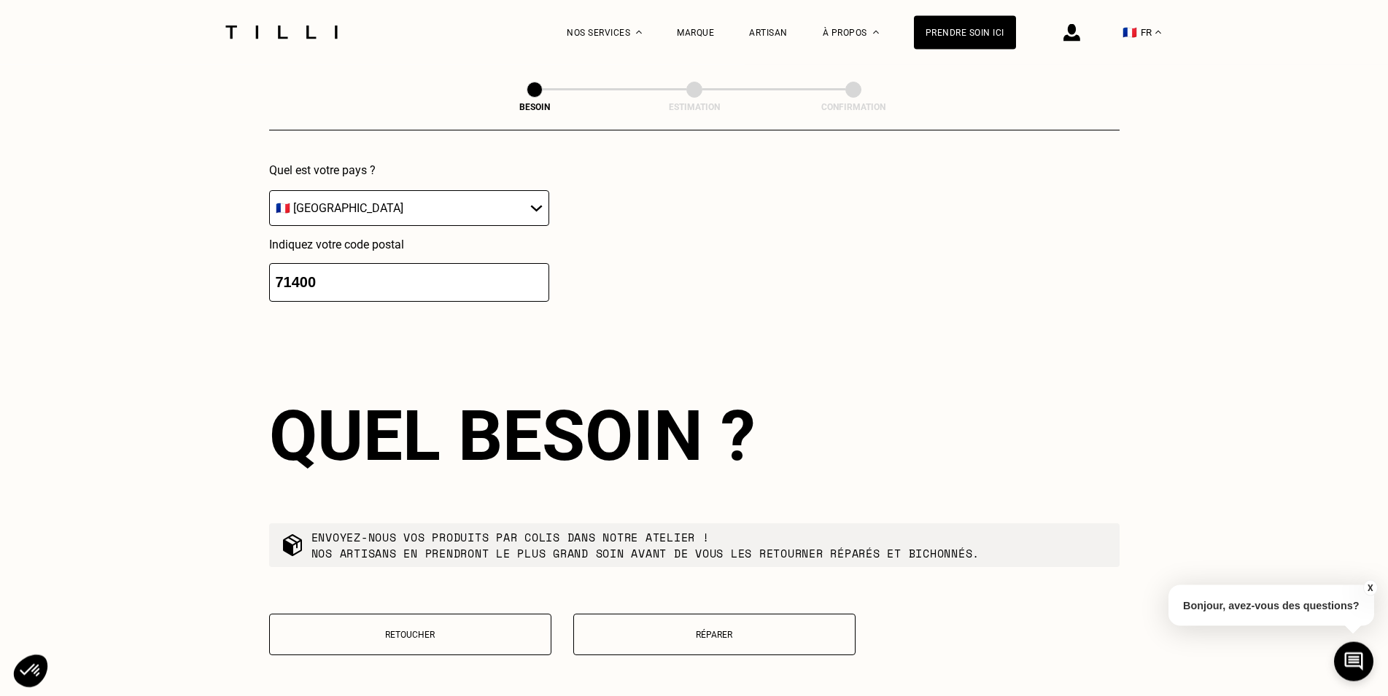
scroll to position [2184, 0]
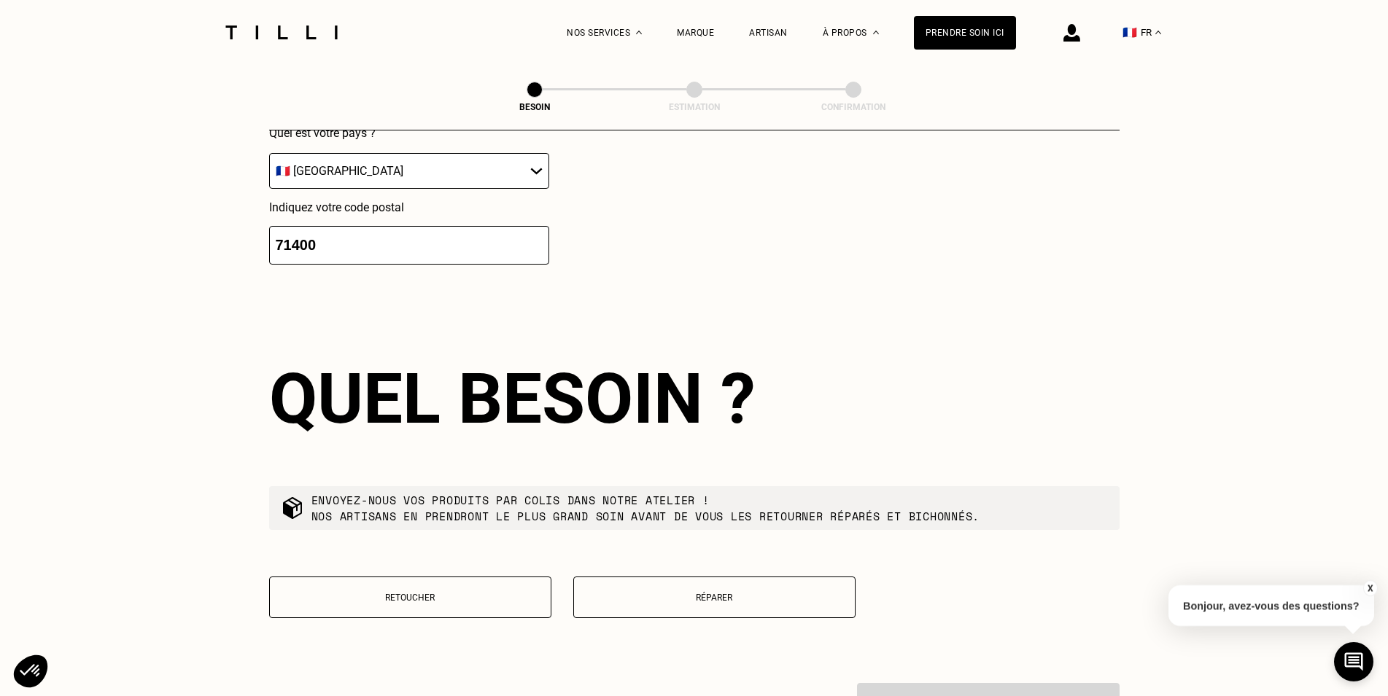
click at [680, 584] on button "Réparer" at bounding box center [714, 598] width 282 height 42
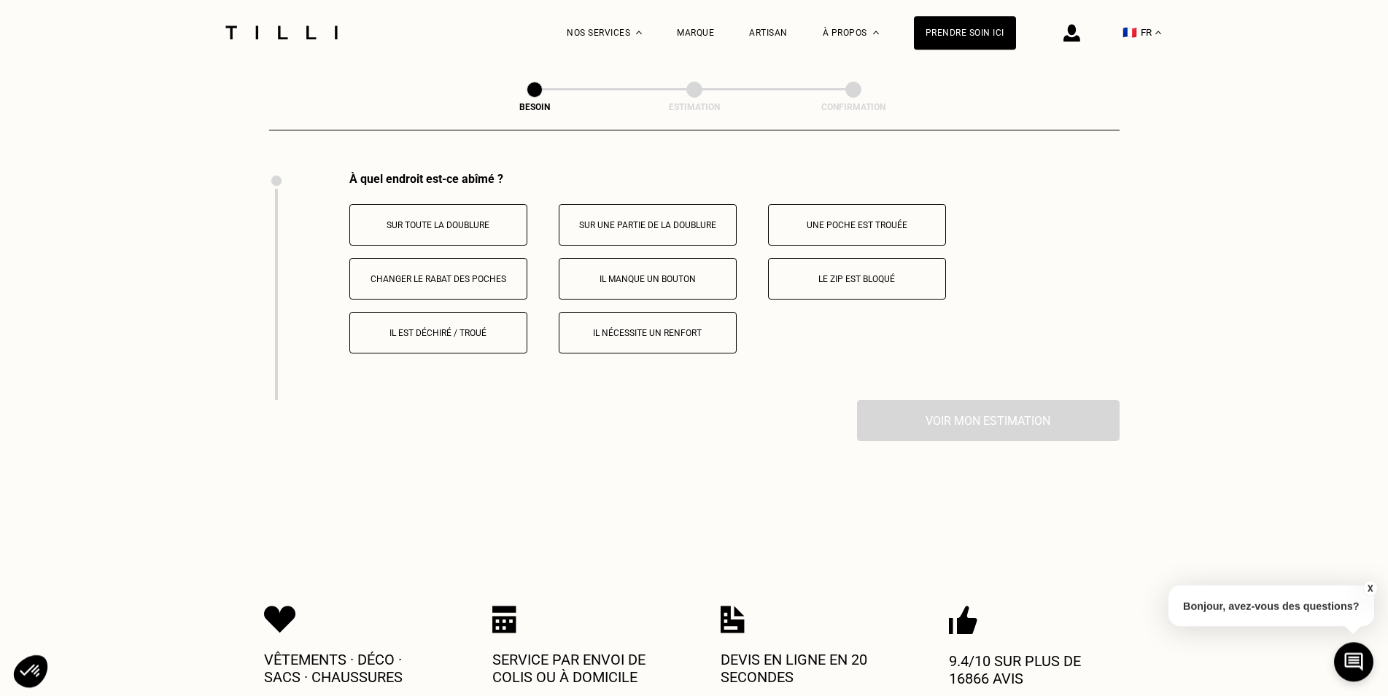
scroll to position [2698, 0]
click at [295, 214] on div "À quel endroit est-ce abîmé ? Sur toute la doublure Sur une partie de la doublu…" at bounding box center [694, 283] width 850 height 228
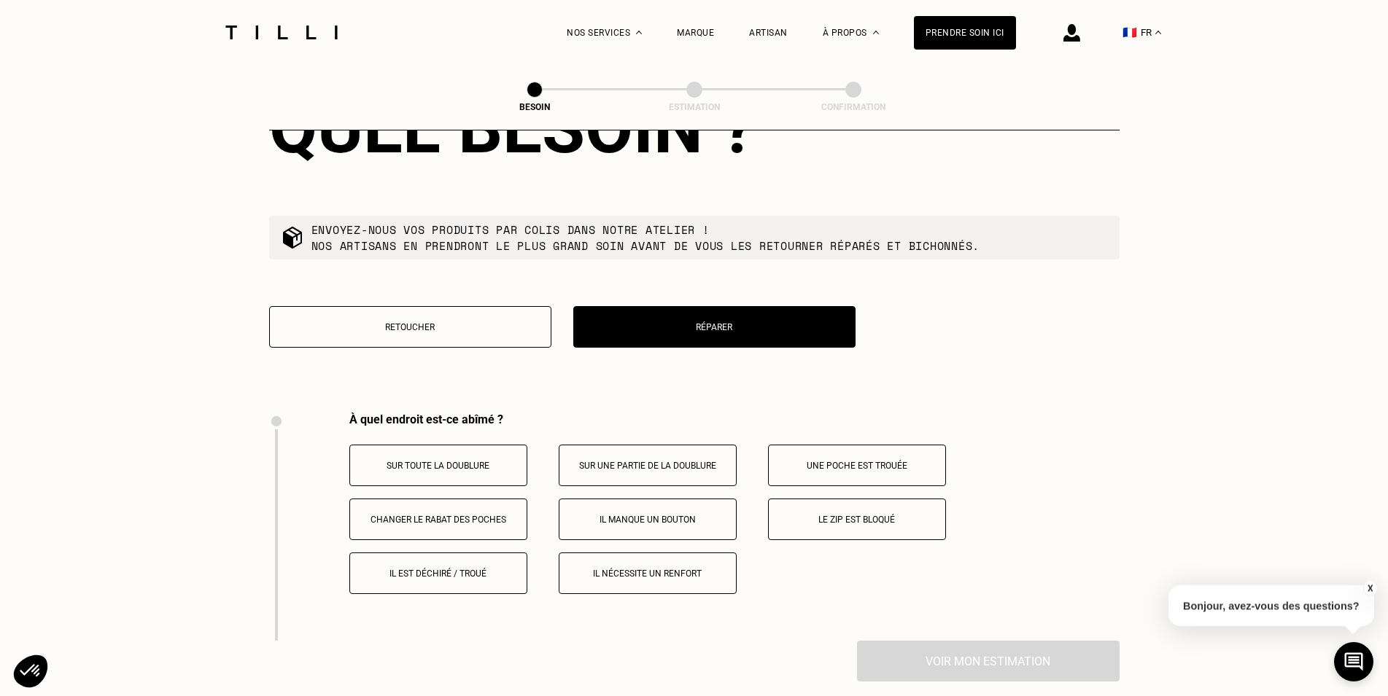
scroll to position [2752, 0]
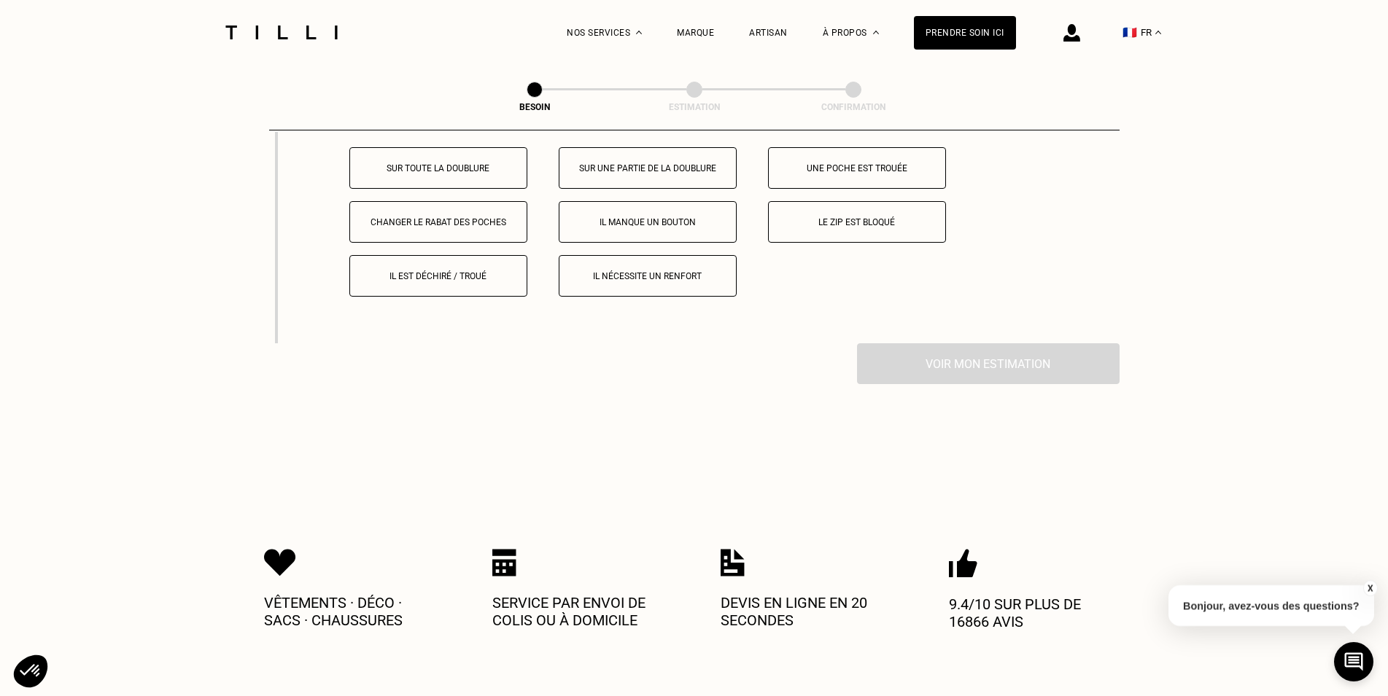
select select "FR"
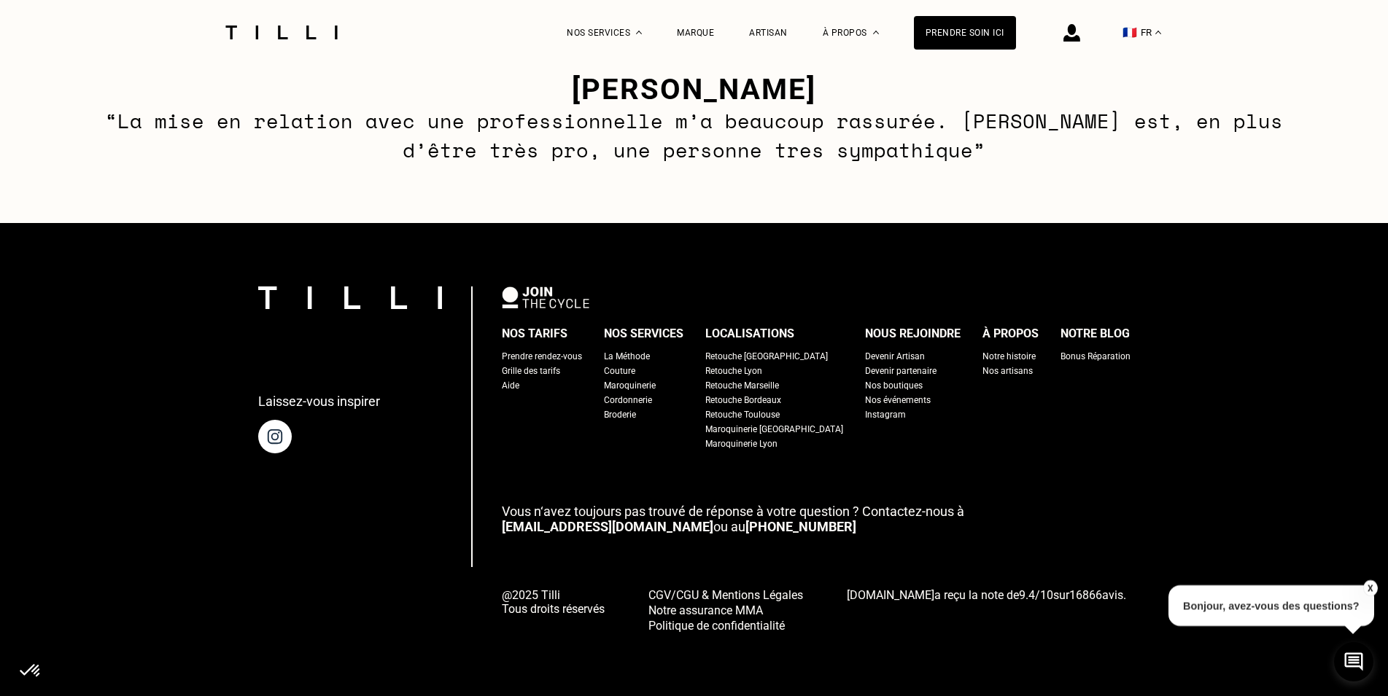
scroll to position [1234, 0]
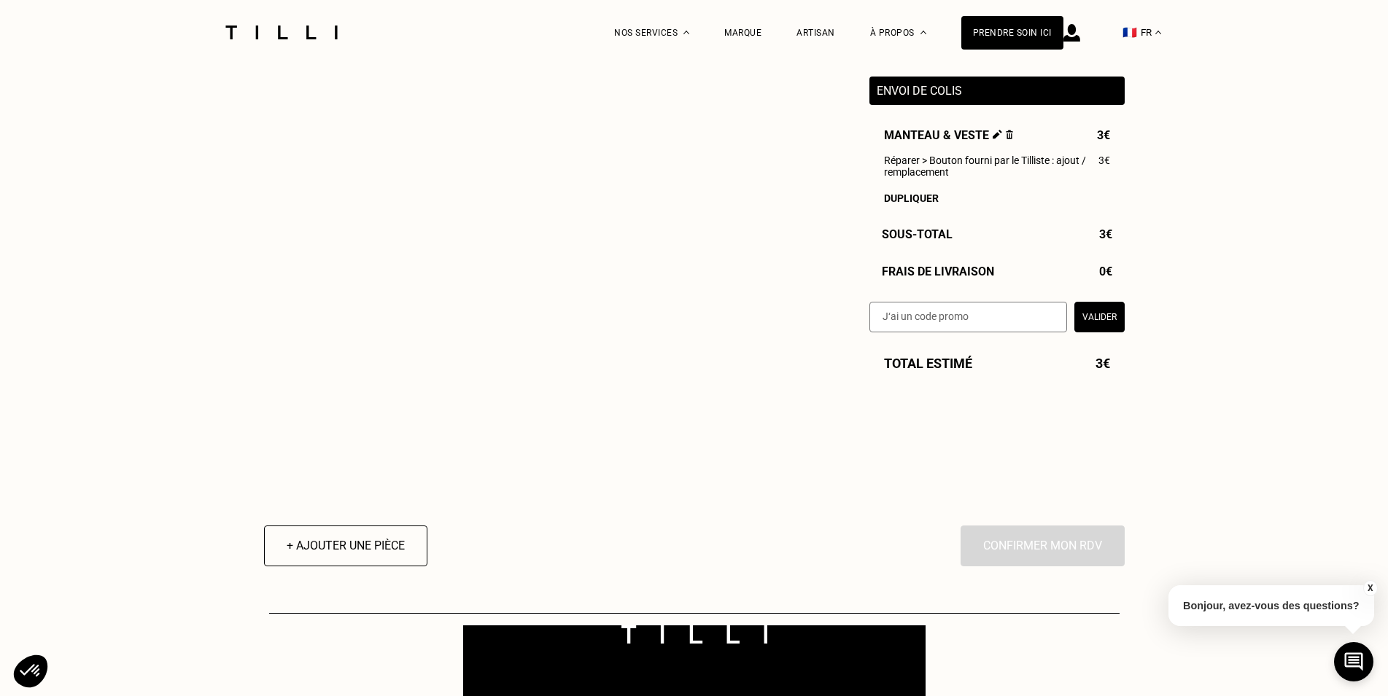
select select "FR"
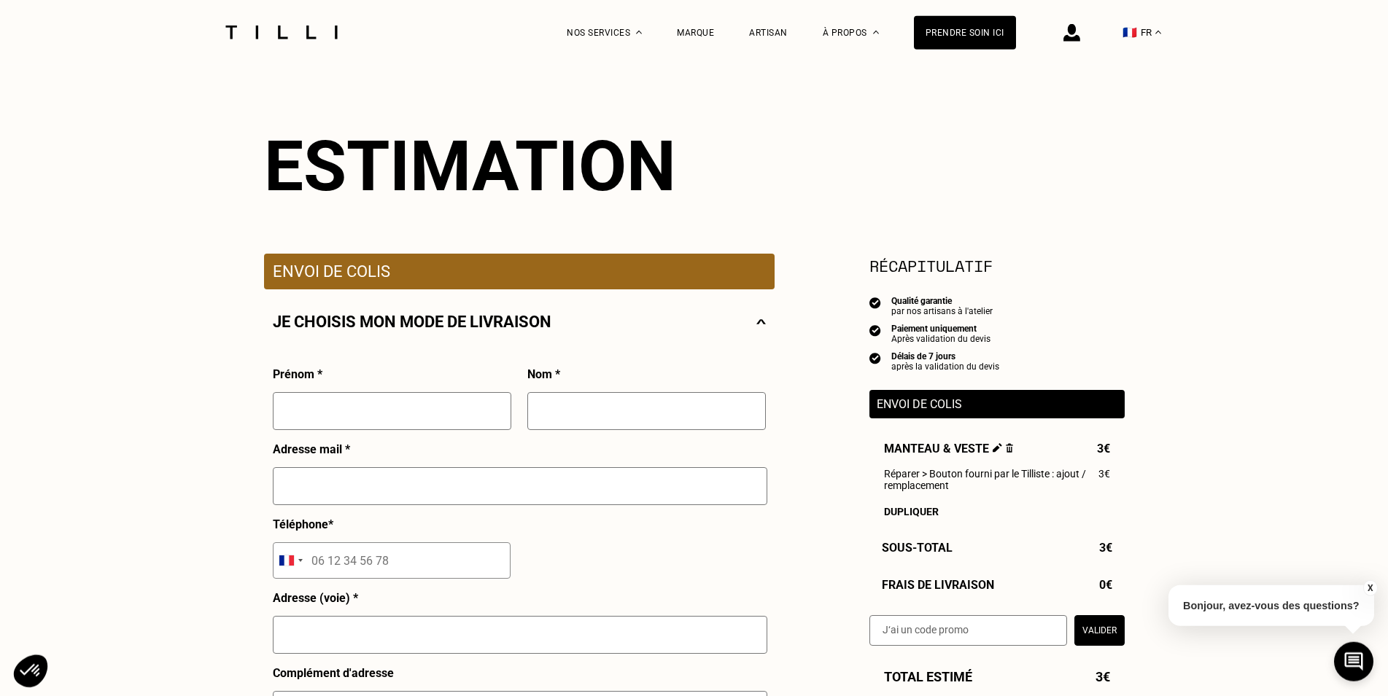
scroll to position [223, 0]
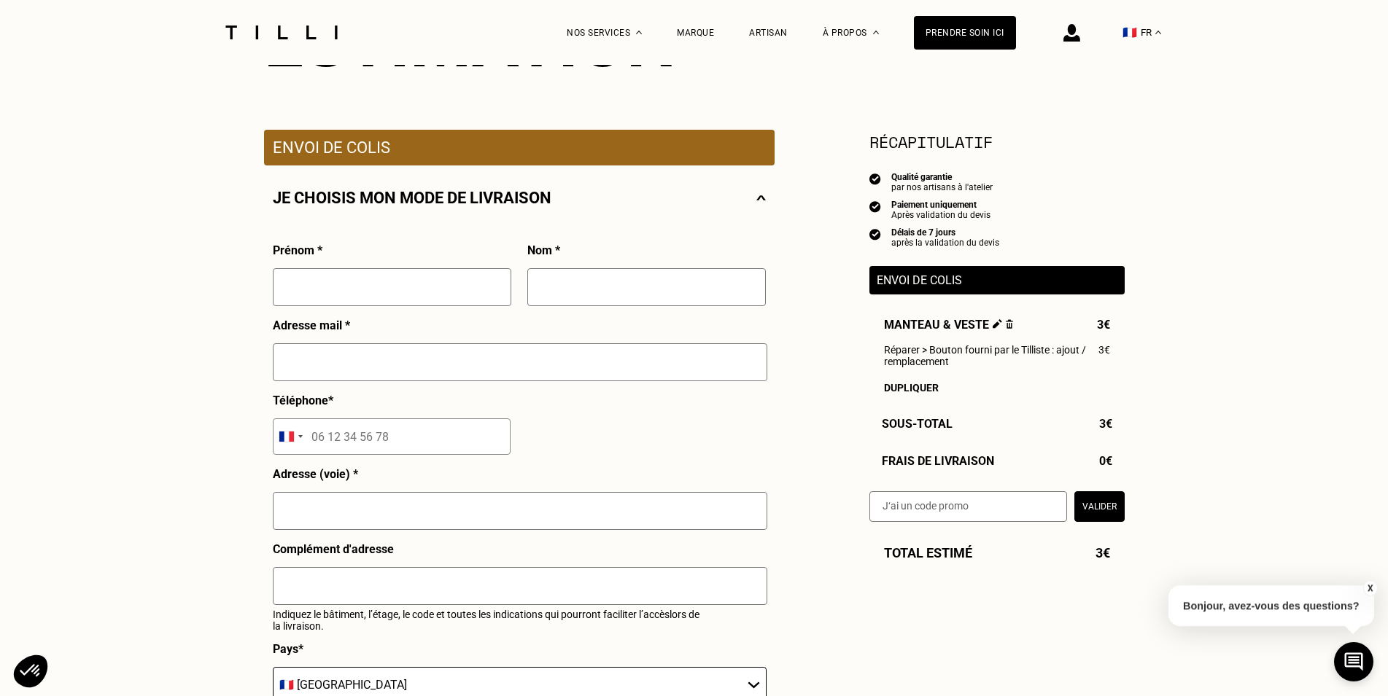
click at [438, 280] on input "text" at bounding box center [392, 287] width 238 height 38
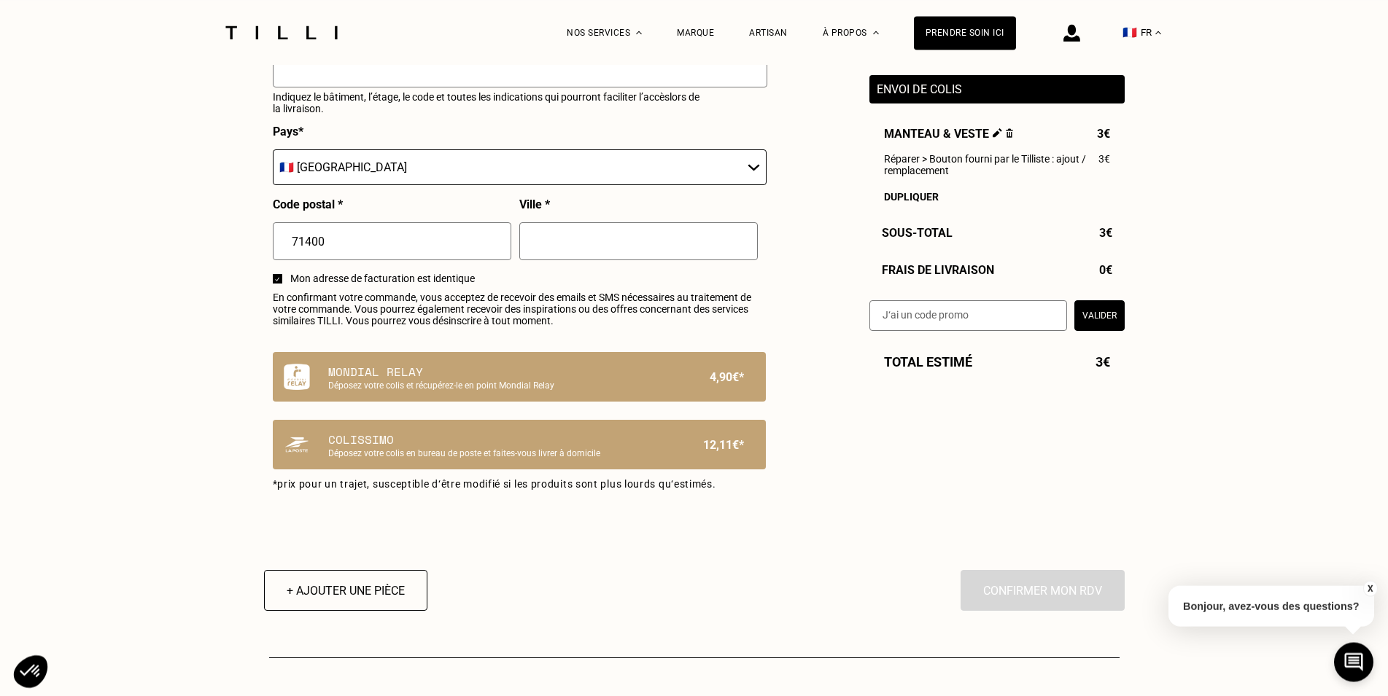
scroll to position [744, 0]
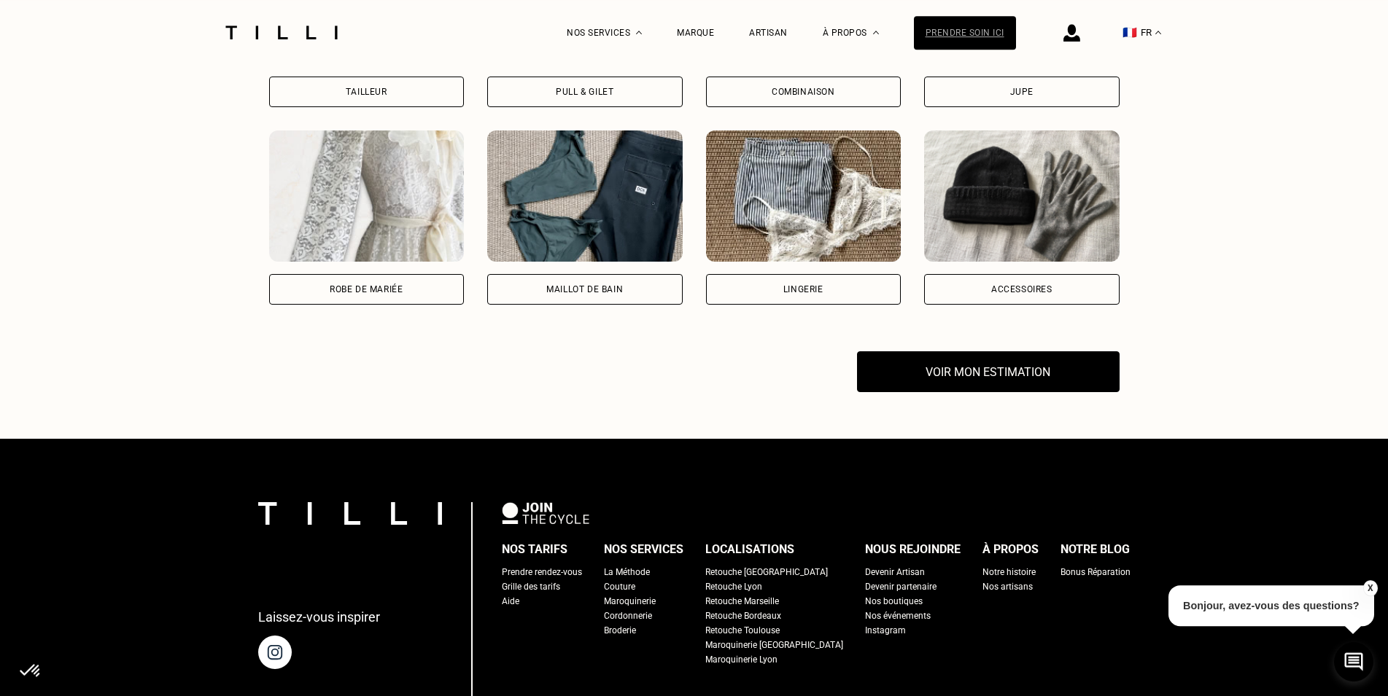
scroll to position [1414, 0]
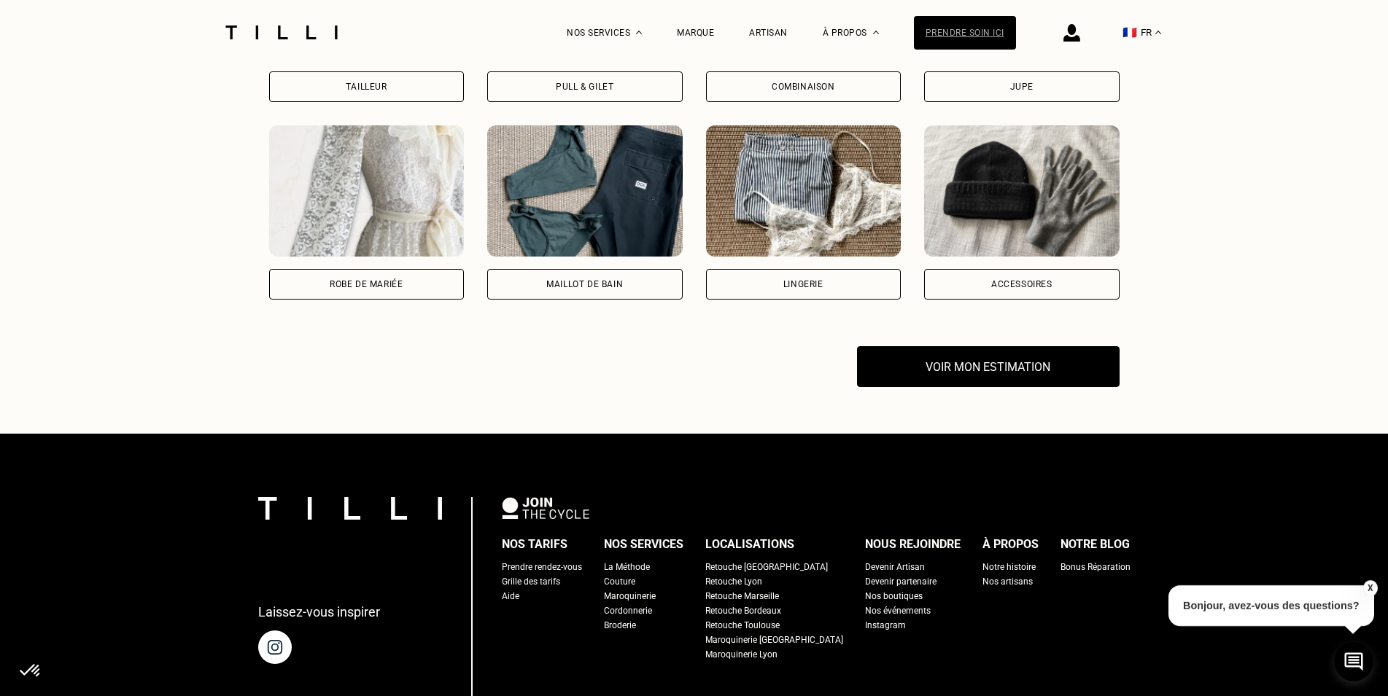
click at [986, 32] on div "Prendre soin ici" at bounding box center [965, 33] width 102 height 34
select select "FR"
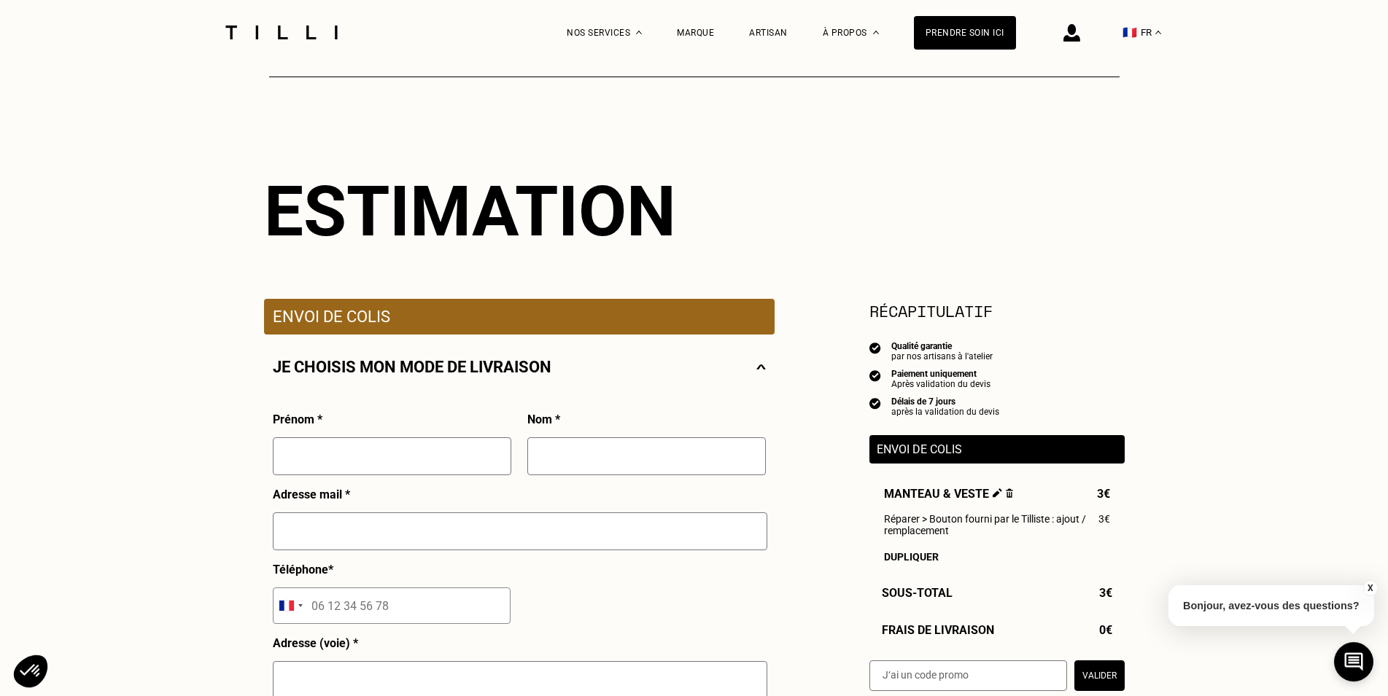
scroll to position [223, 0]
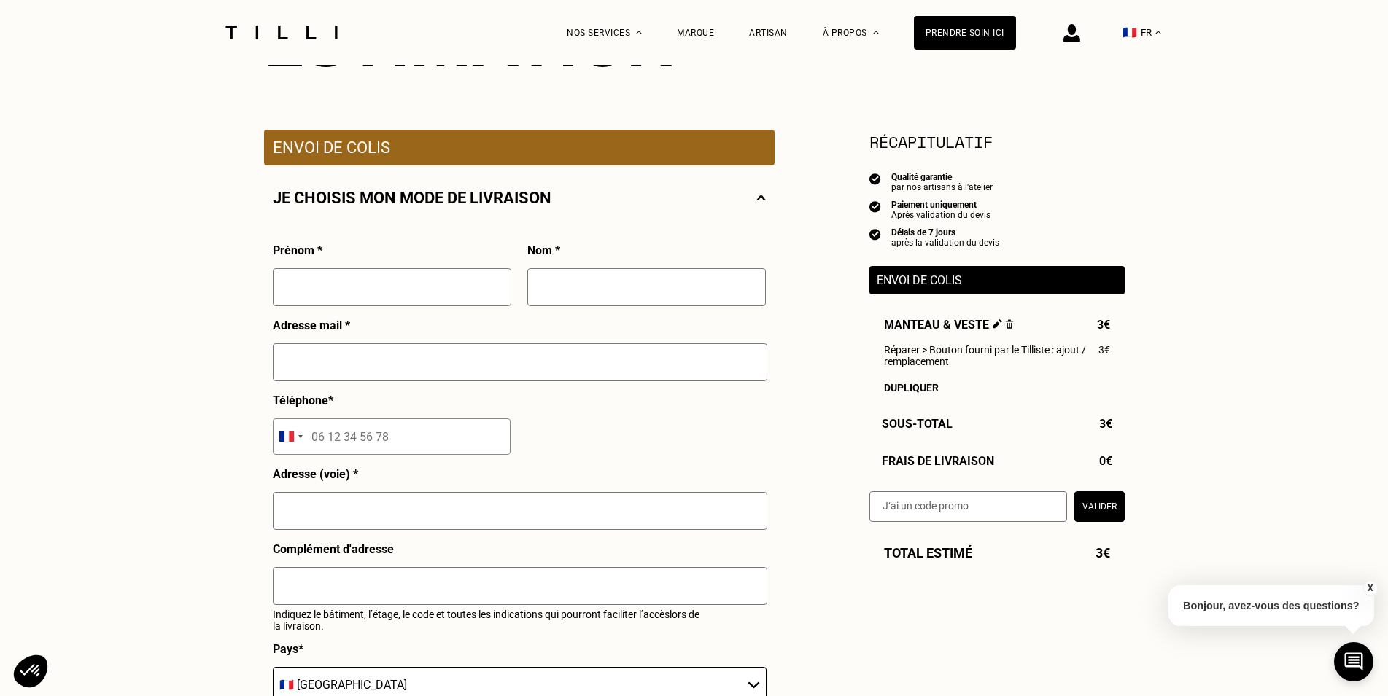
click at [992, 324] on img at bounding box center [996, 323] width 9 height 9
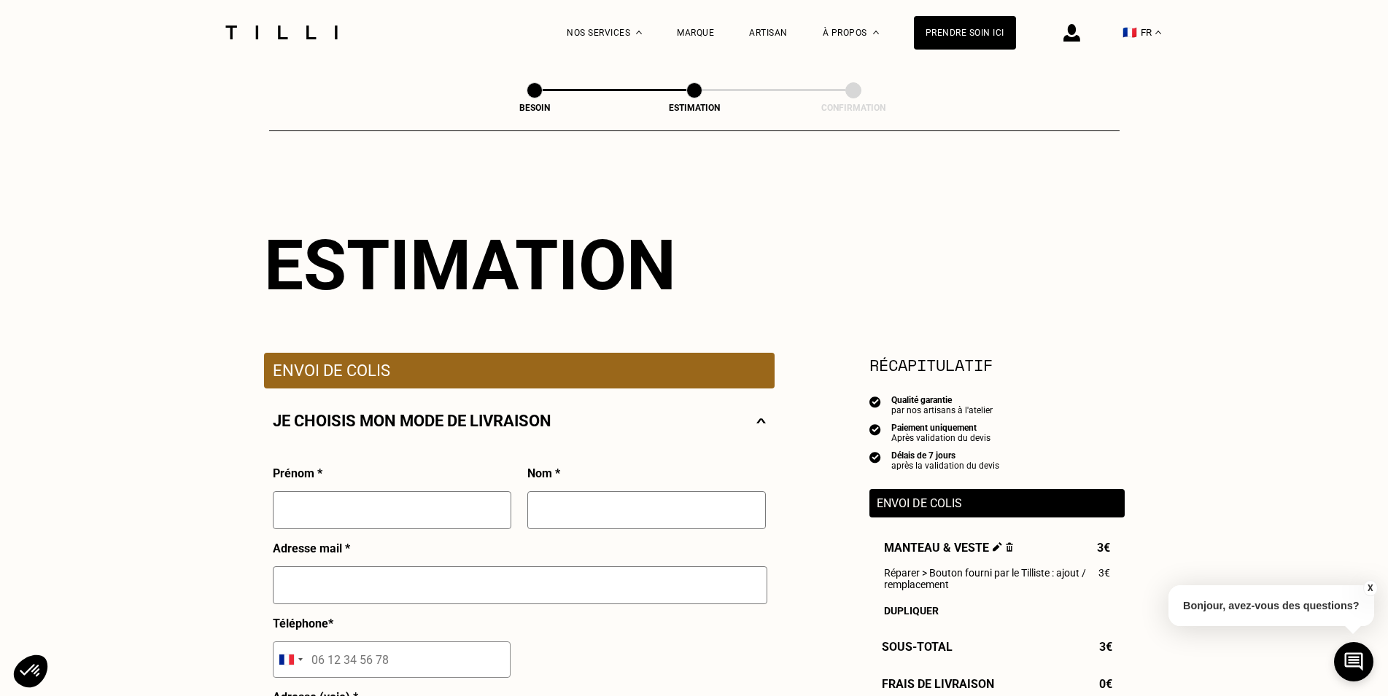
select select "FR"
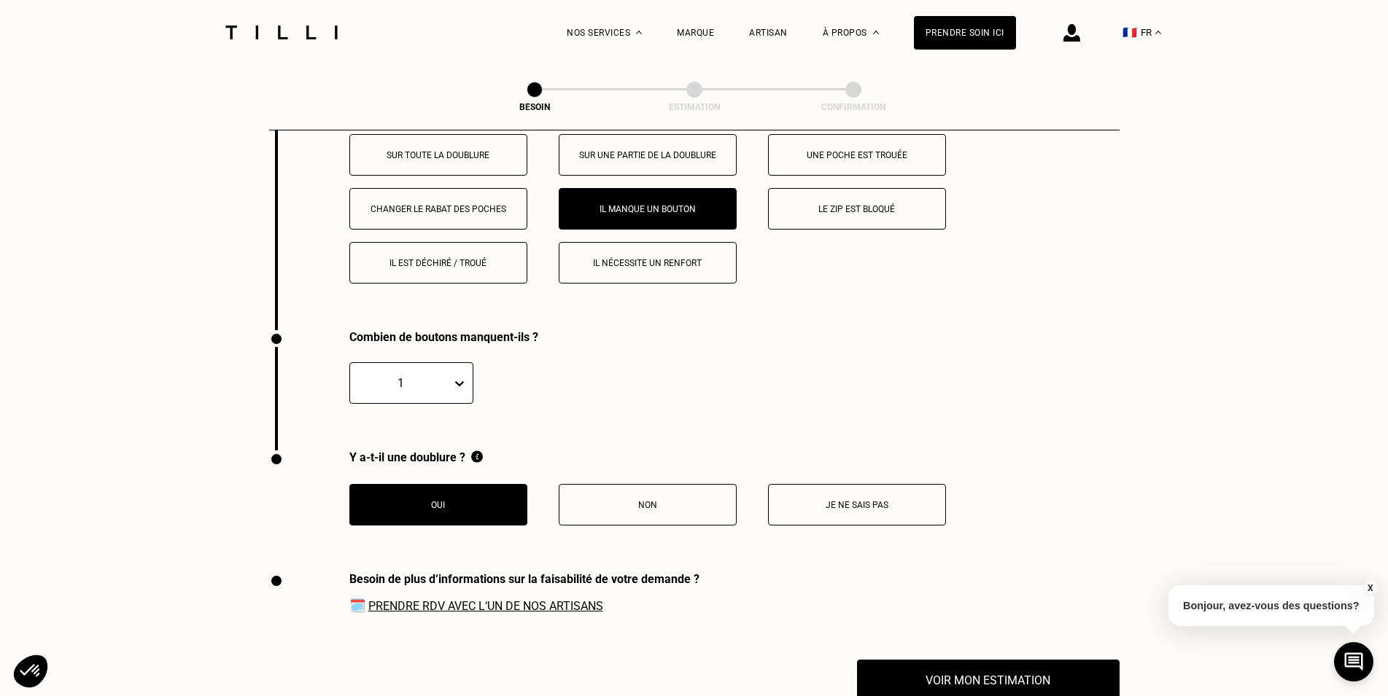
scroll to position [2794, 0]
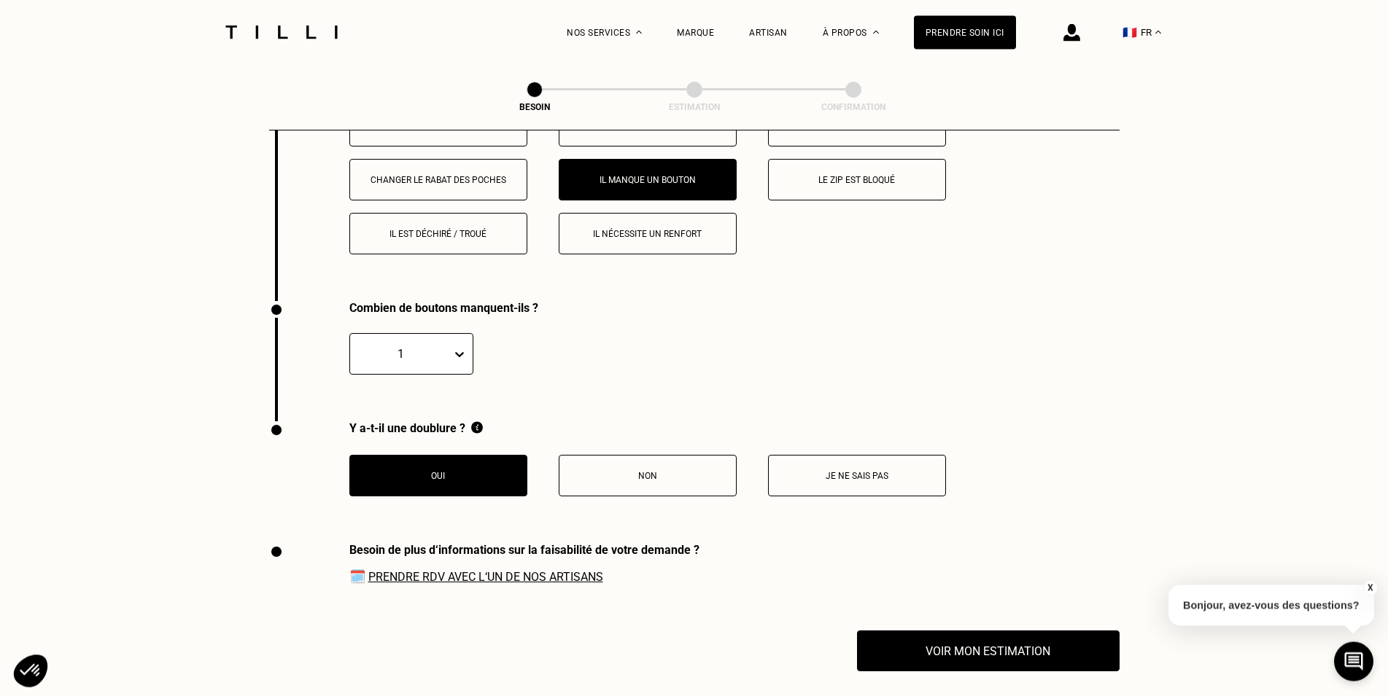
click at [798, 478] on button "Je ne sais pas" at bounding box center [857, 476] width 178 height 42
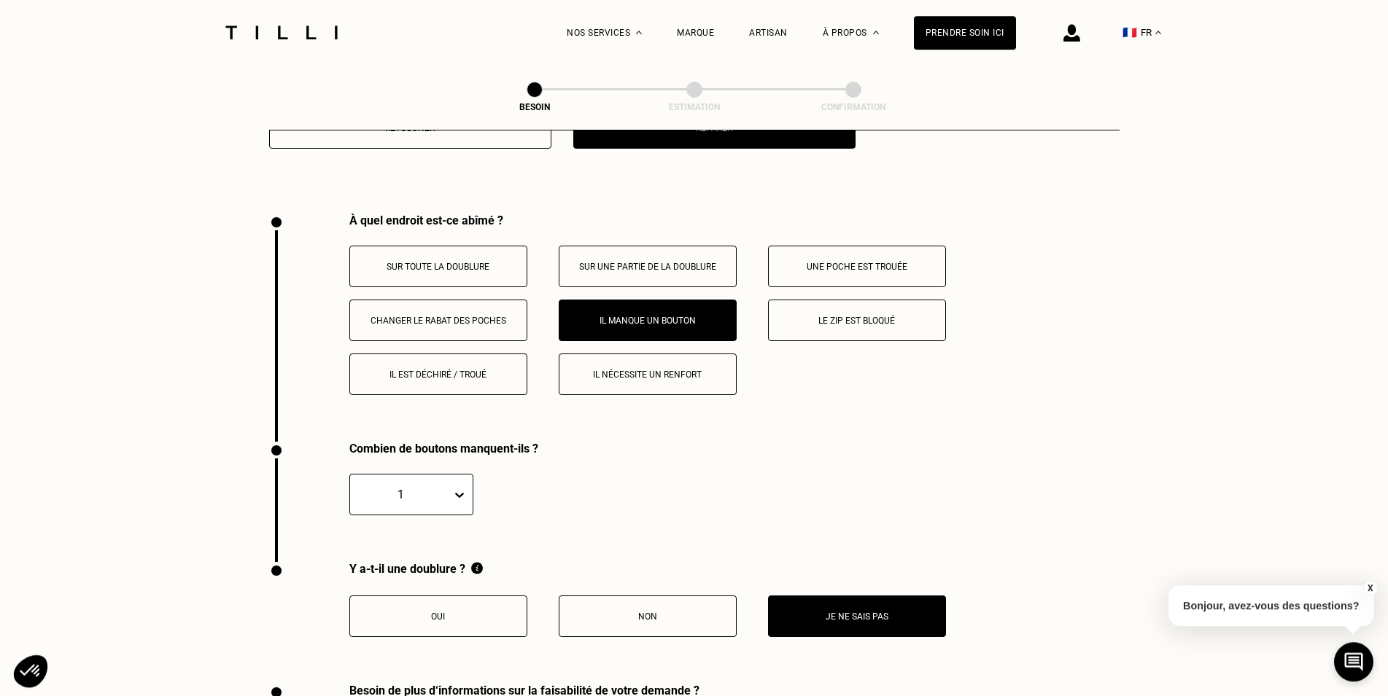
scroll to position [2645, 0]
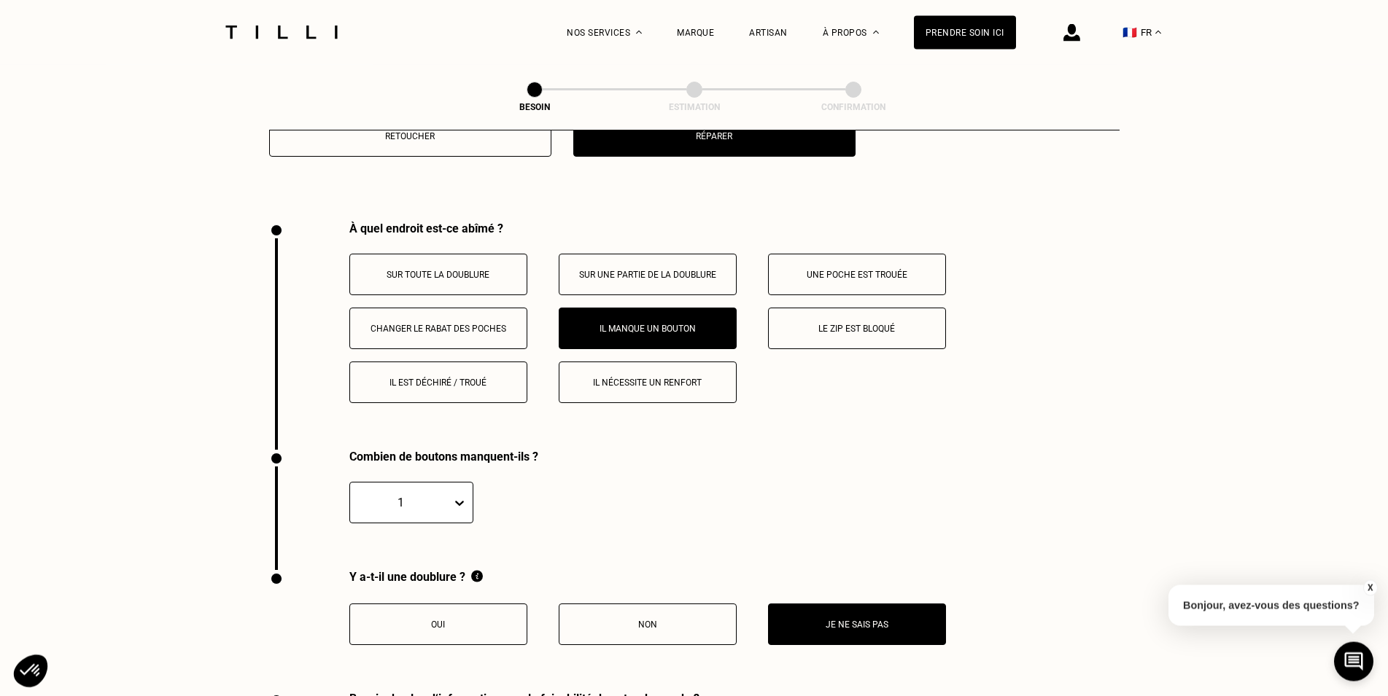
click at [643, 324] on p "Il manque un bouton" at bounding box center [648, 329] width 162 height 10
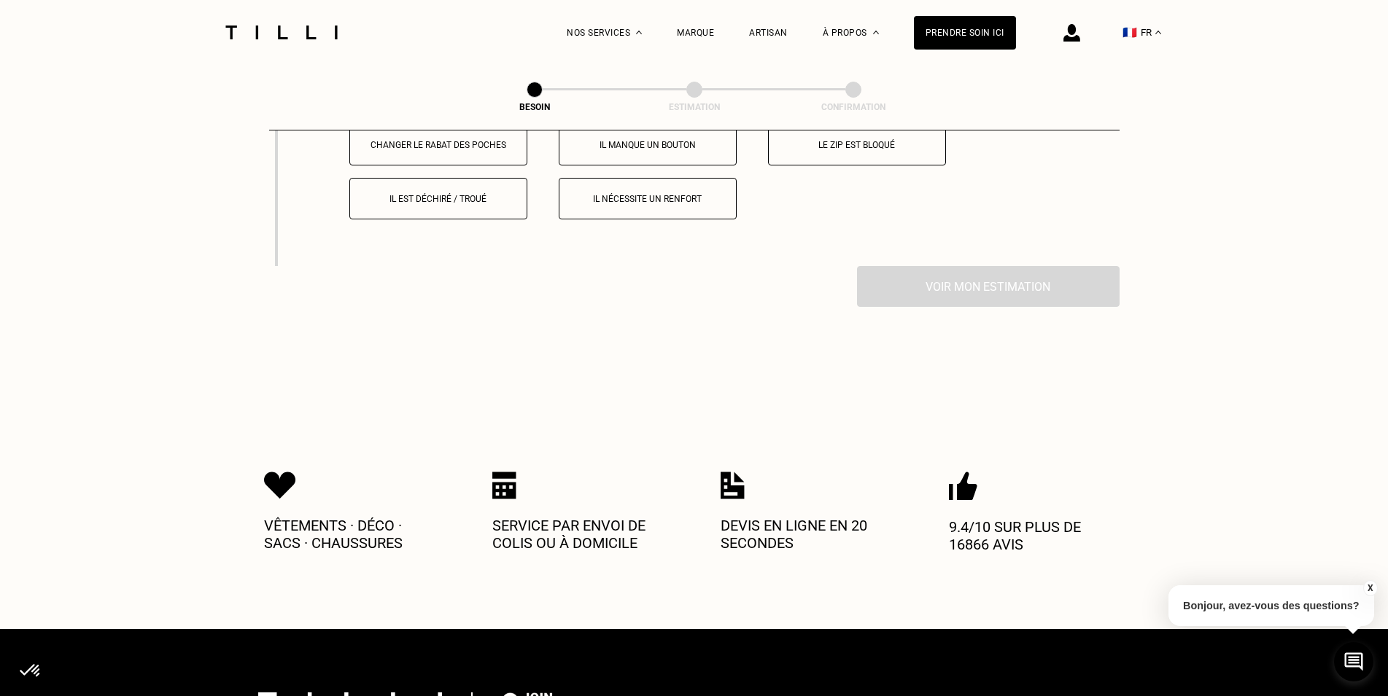
scroll to position [2703, 0]
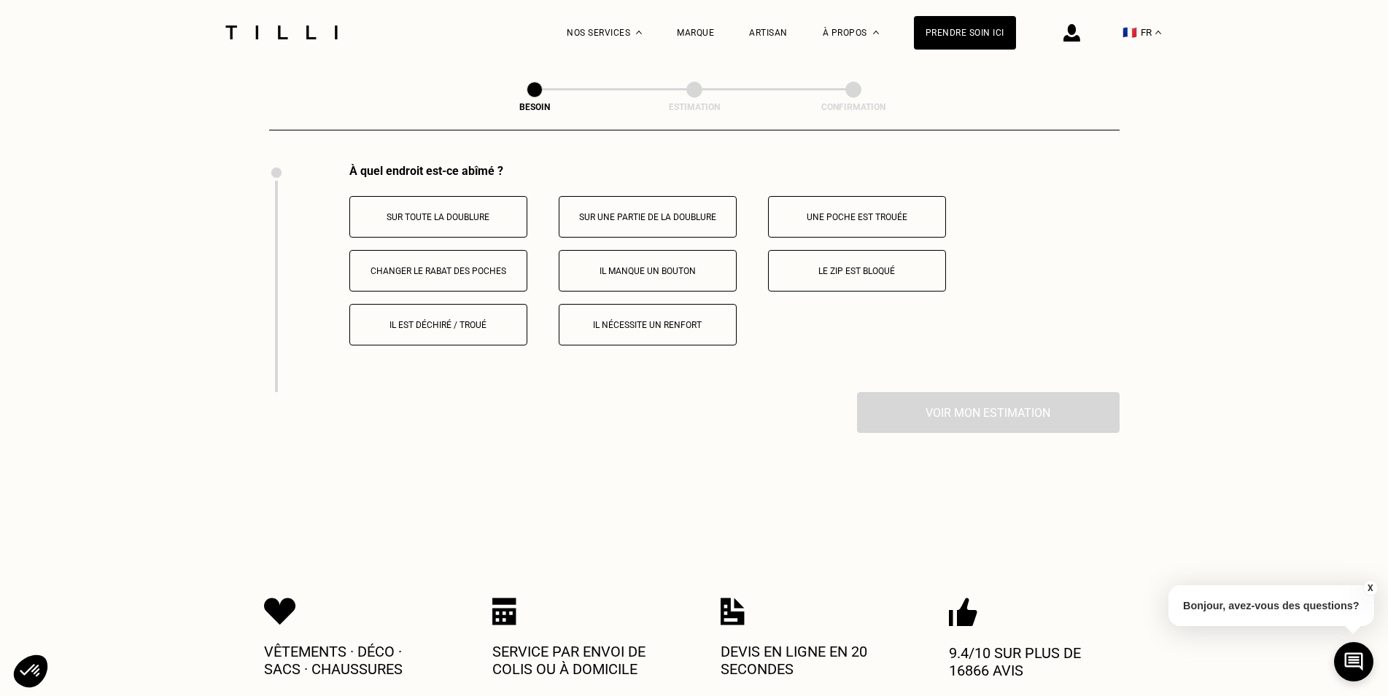
click at [662, 266] on p "Il manque un bouton" at bounding box center [648, 271] width 162 height 10
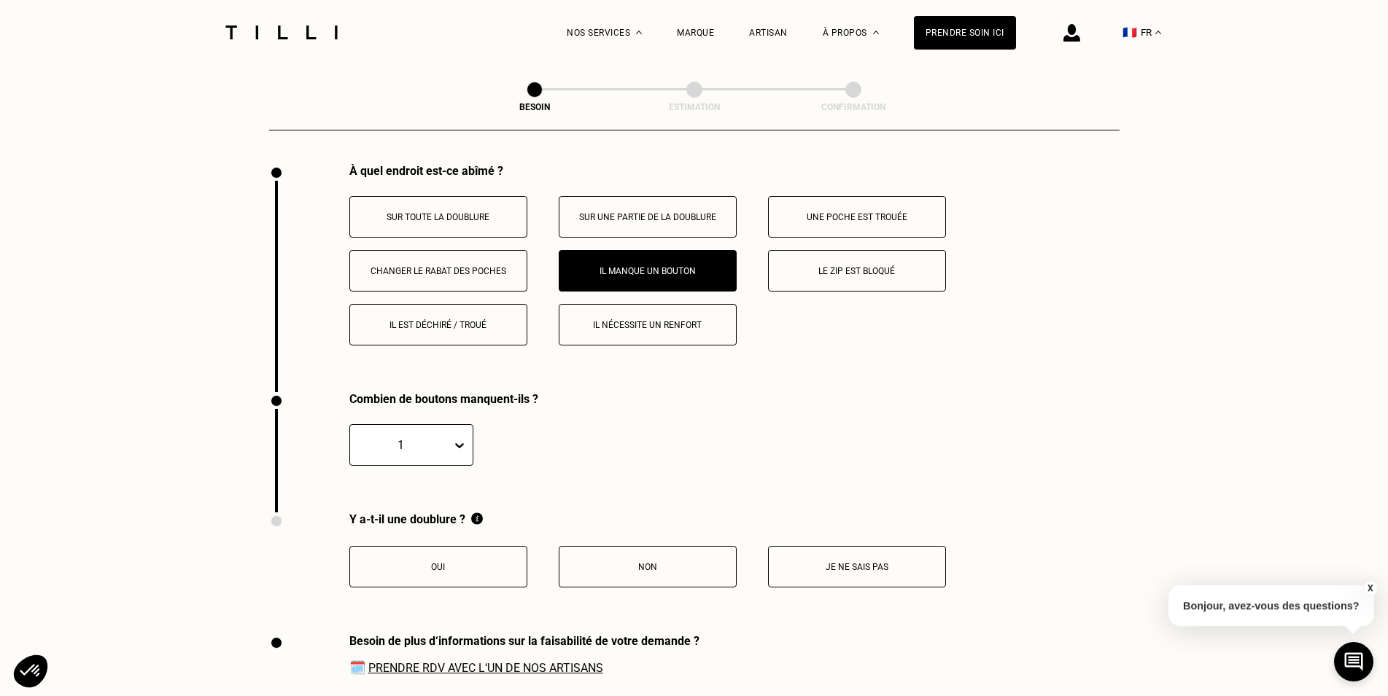
click at [856, 266] on p "Le zip est bloqué" at bounding box center [857, 271] width 162 height 10
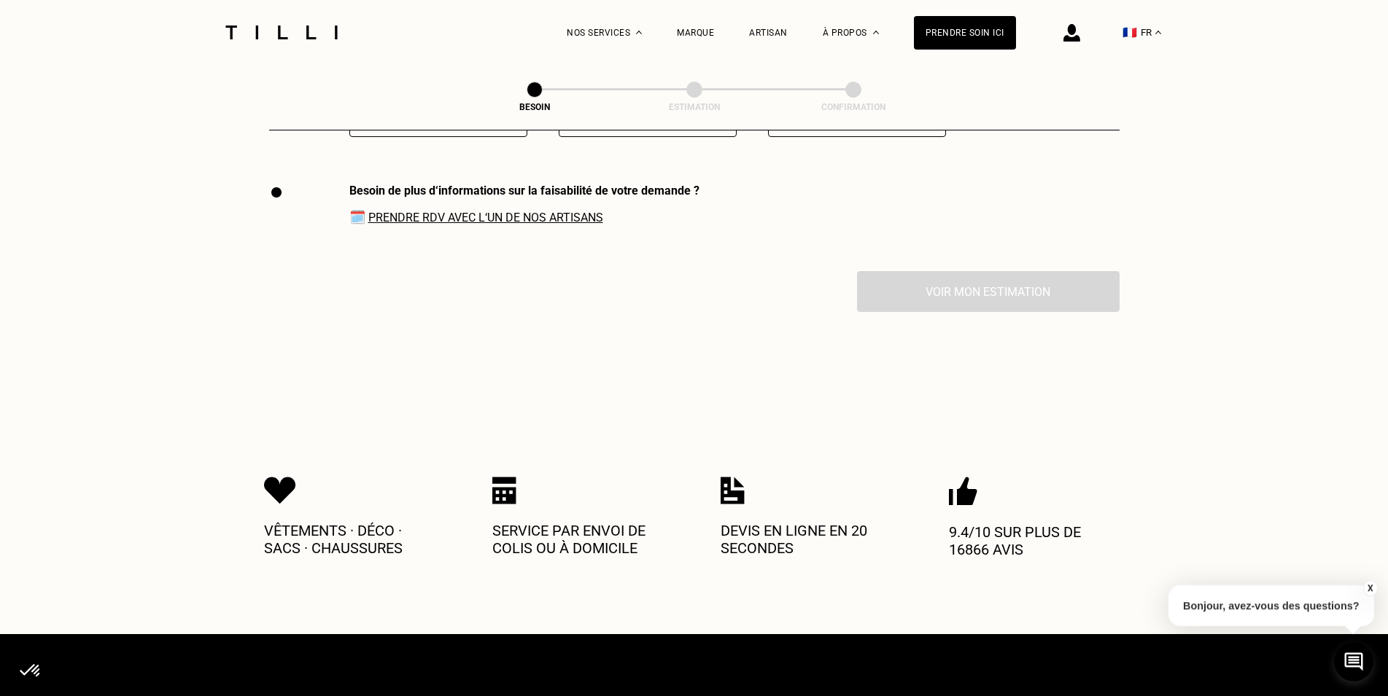
scroll to position [3372, 0]
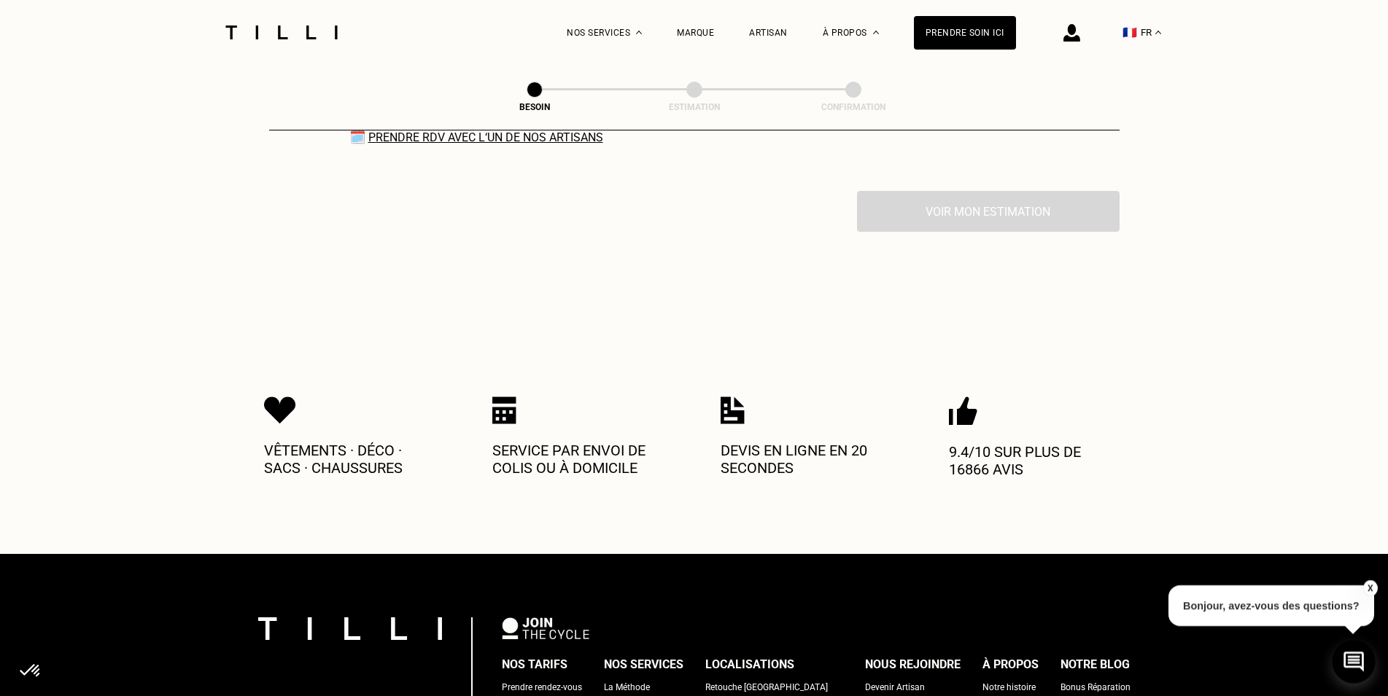
click at [1358, 658] on icon at bounding box center [1353, 662] width 20 height 20
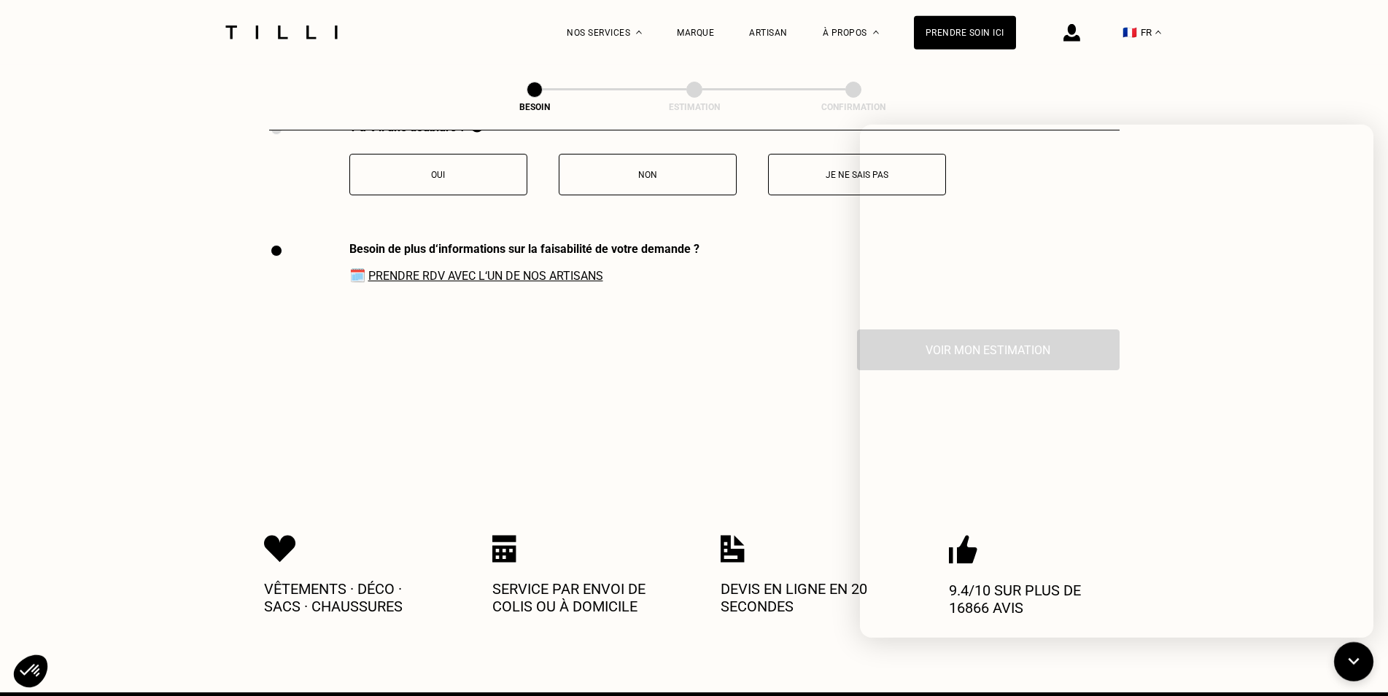
scroll to position [3223, 0]
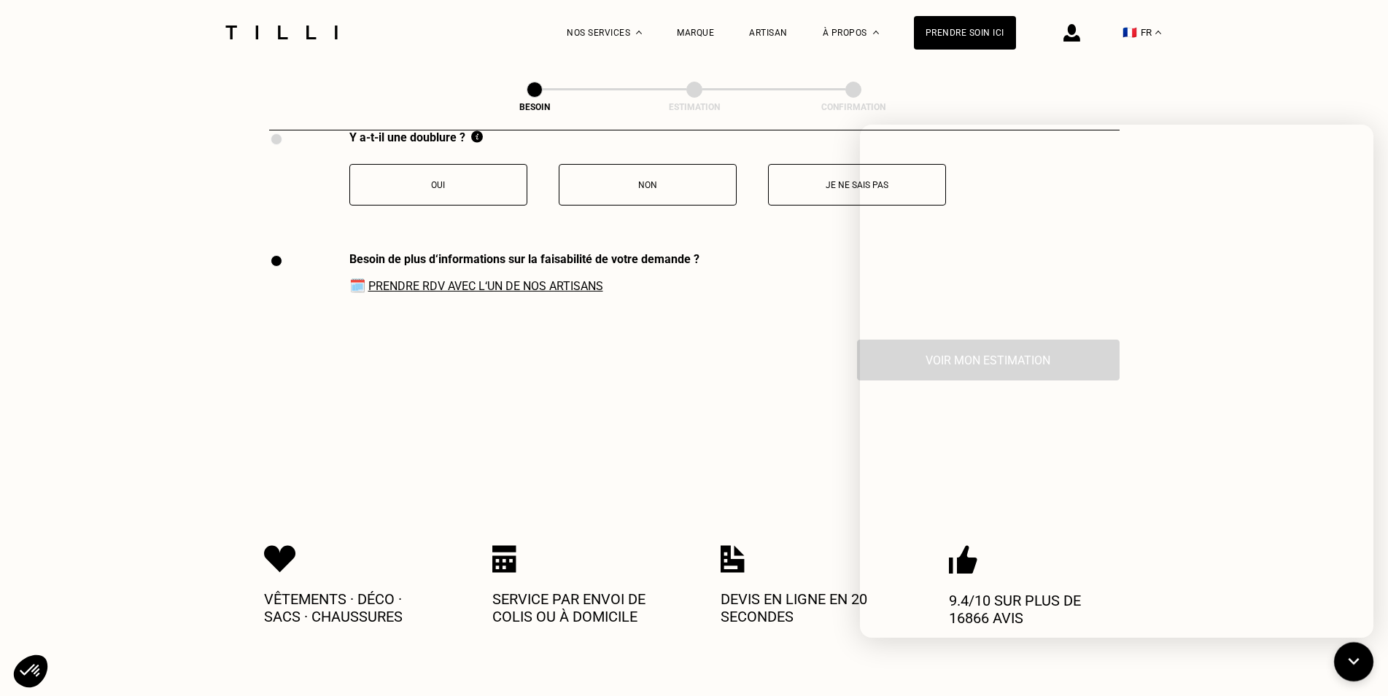
click at [782, 324] on div "Besoin de plus d‘informations sur la faisabilité de votre demande ? 🗓️ Prendre …" at bounding box center [694, 295] width 850 height 87
click at [1349, 661] on icon at bounding box center [1354, 662] width 24 height 39
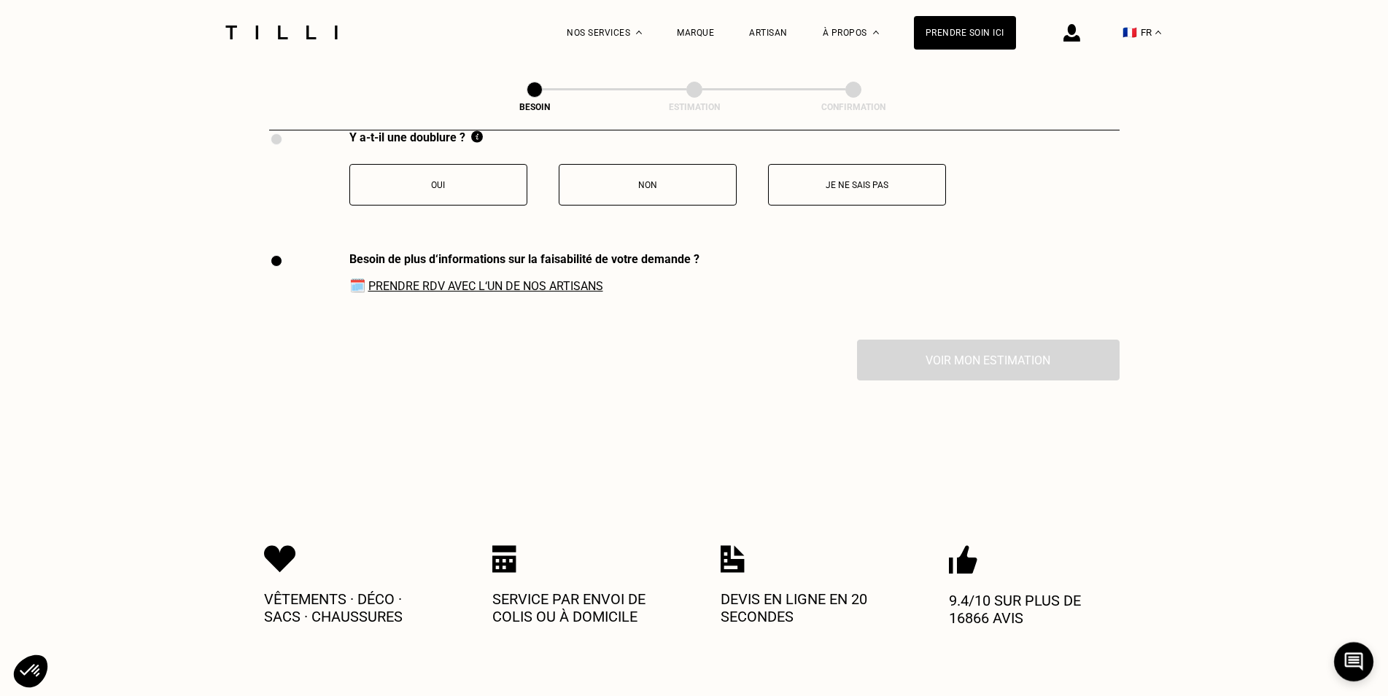
scroll to position [3521, 0]
